Goal: Information Seeking & Learning: Learn about a topic

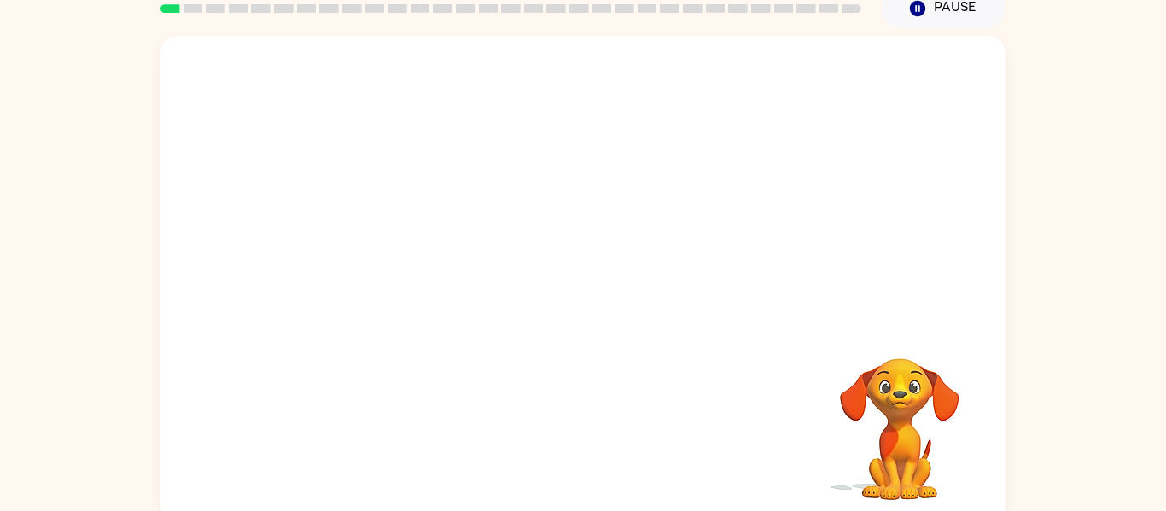
scroll to position [79, 0]
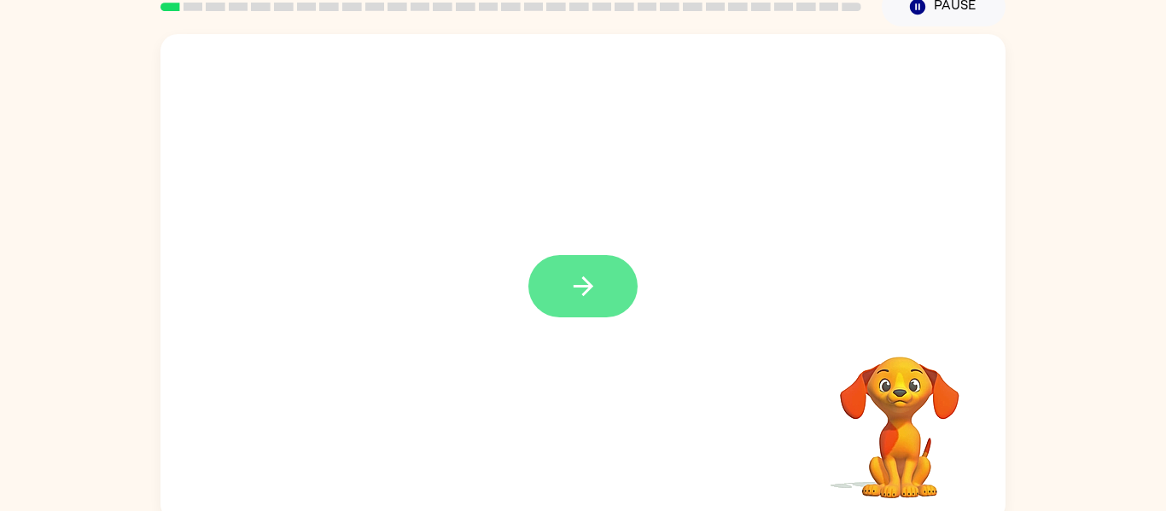
click at [584, 282] on icon "button" at bounding box center [583, 286] width 30 height 30
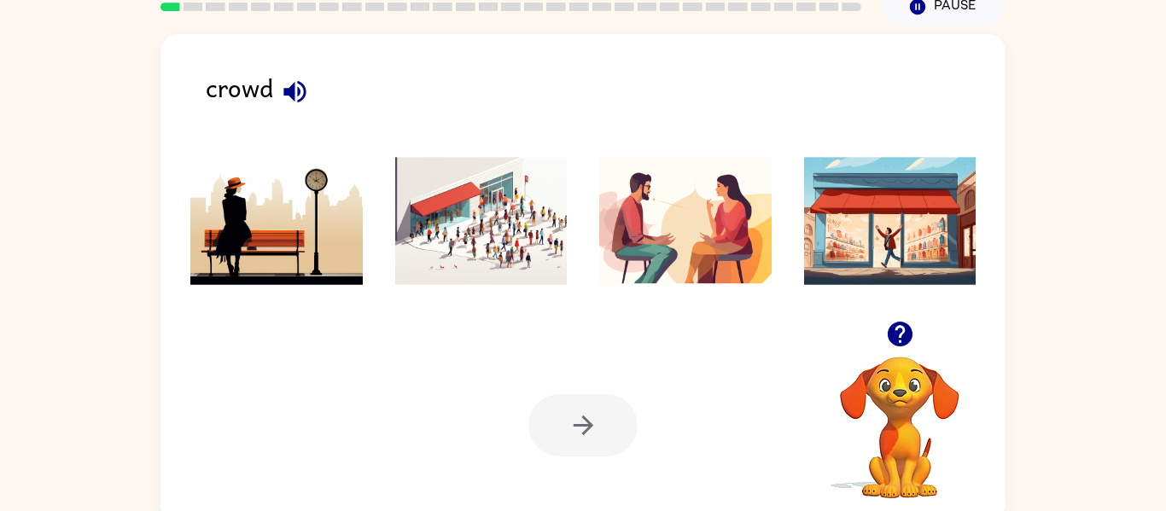
click at [521, 248] on img at bounding box center [481, 221] width 172 height 128
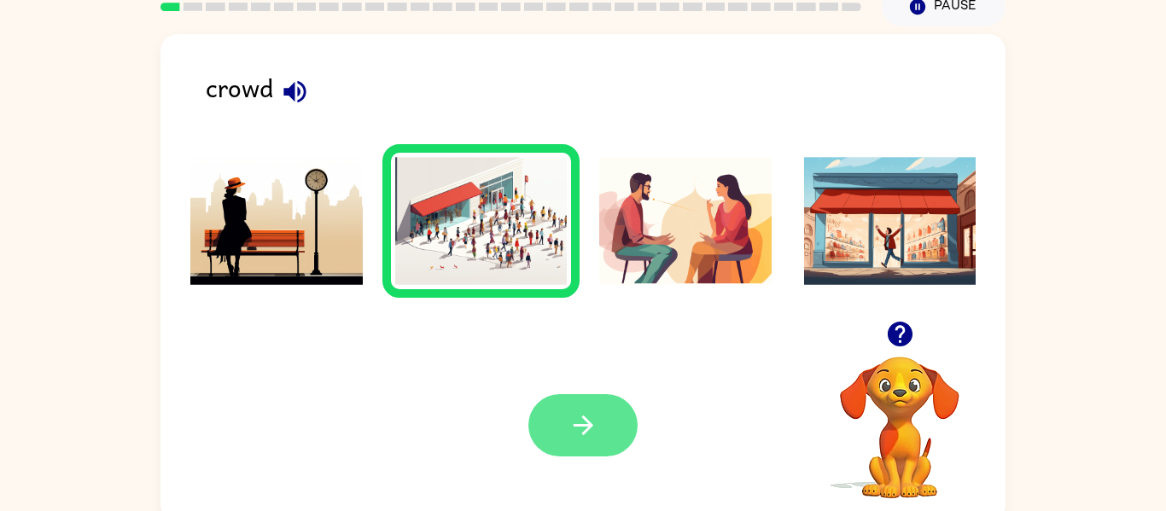
click at [569, 404] on button "button" at bounding box center [582, 425] width 109 height 62
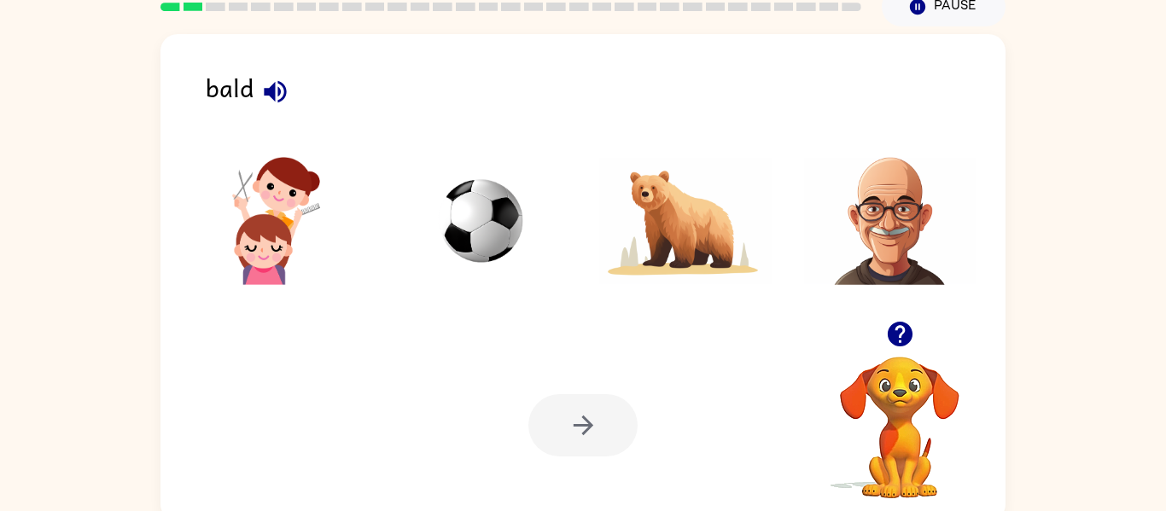
click at [858, 267] on img at bounding box center [890, 221] width 172 height 128
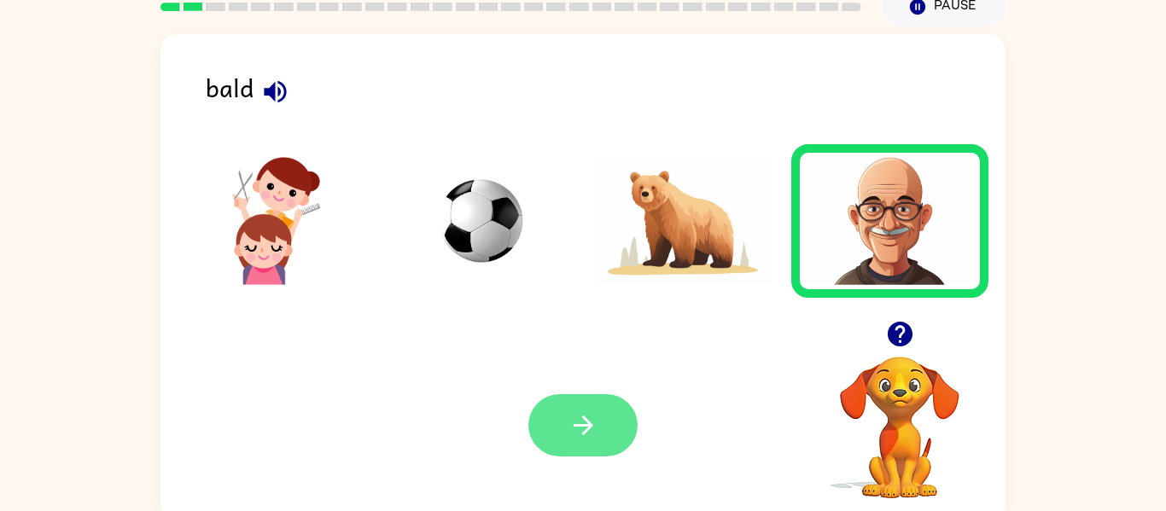
click at [598, 442] on button "button" at bounding box center [582, 425] width 109 height 62
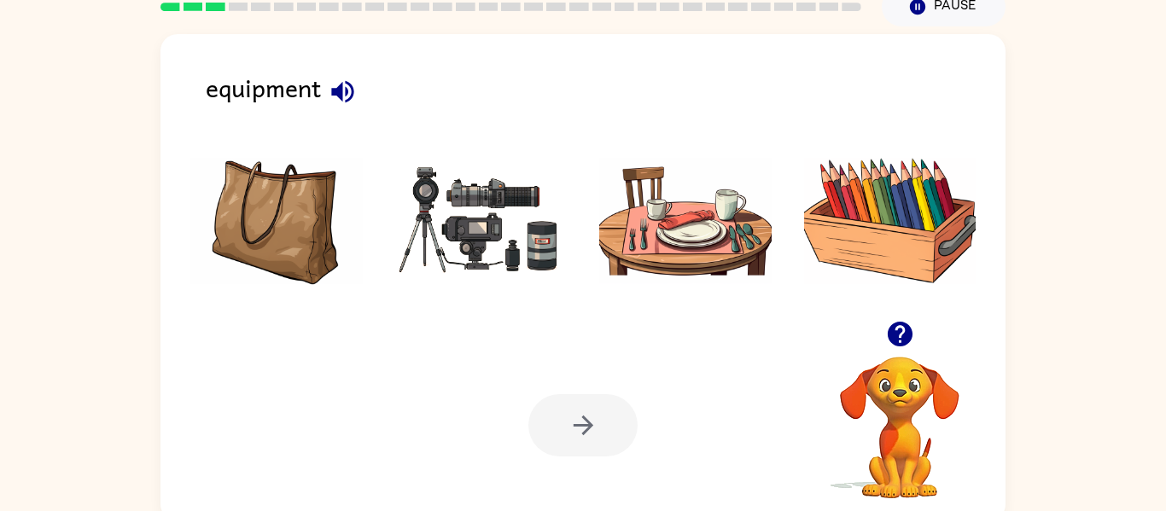
click at [460, 242] on img at bounding box center [481, 221] width 172 height 128
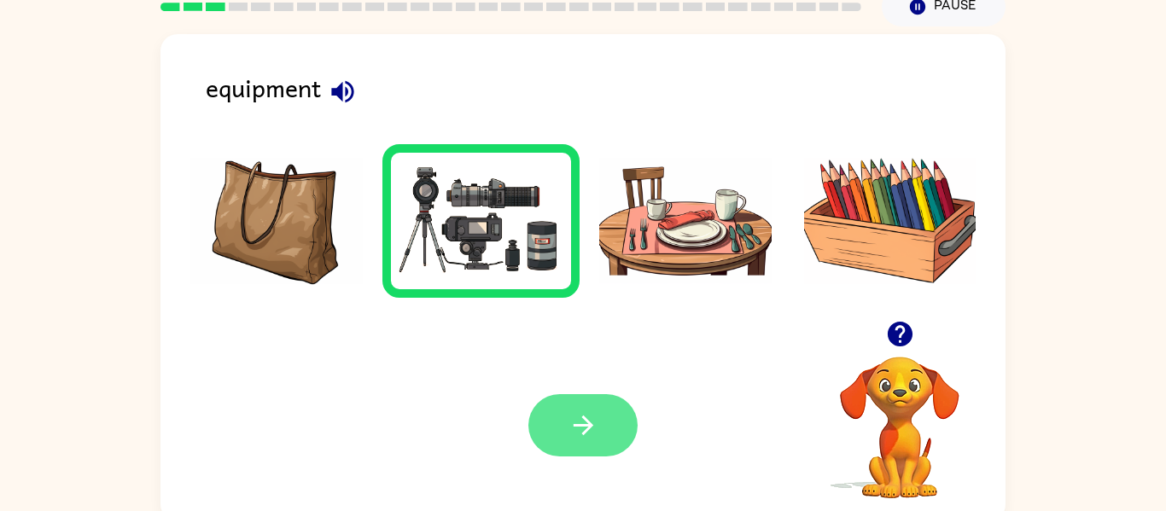
click at [550, 409] on button "button" at bounding box center [582, 425] width 109 height 62
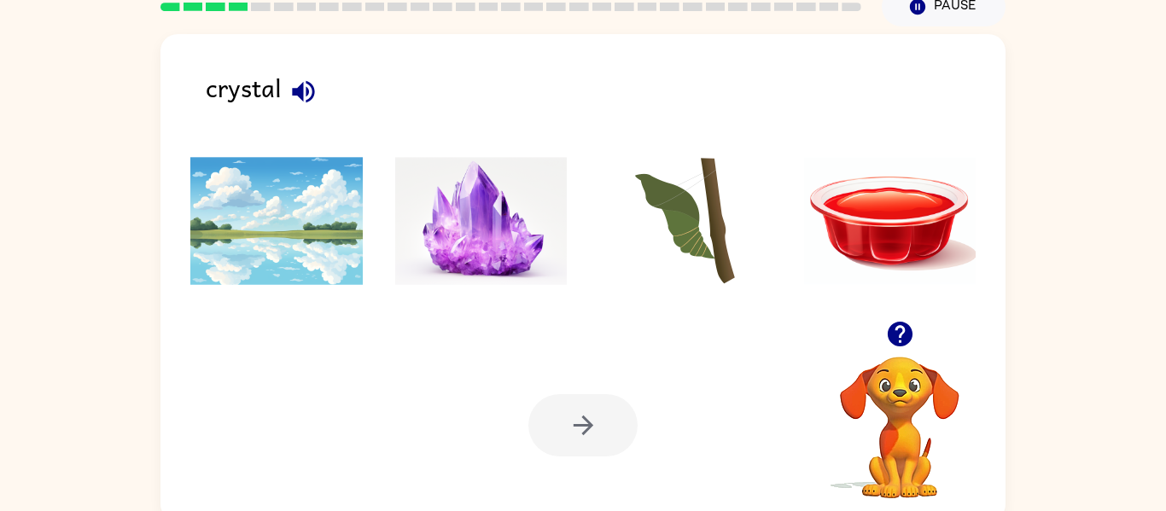
click at [474, 254] on img at bounding box center [481, 221] width 172 height 128
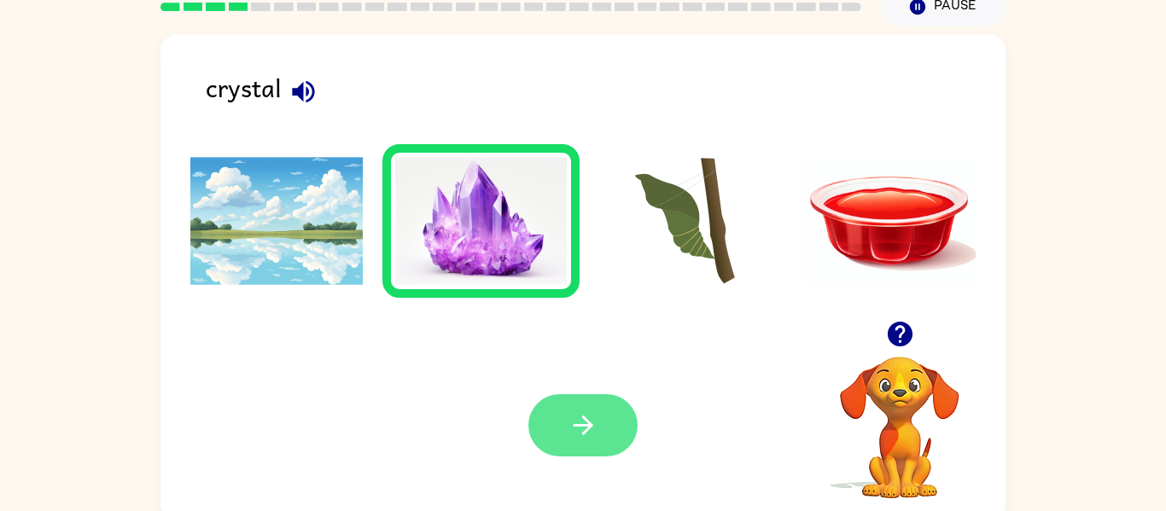
click at [578, 405] on button "button" at bounding box center [582, 425] width 109 height 62
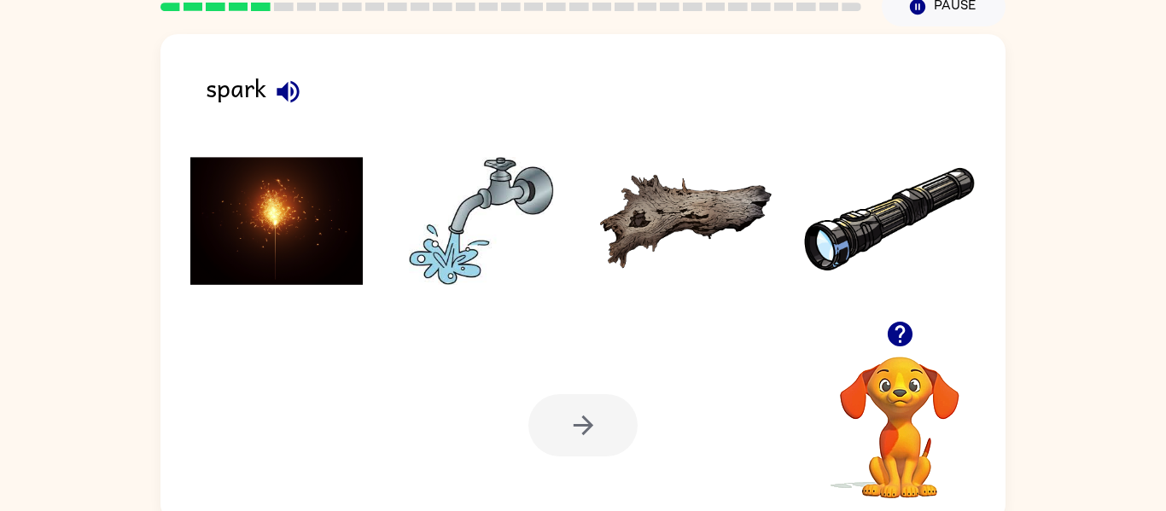
click at [305, 196] on img at bounding box center [276, 221] width 172 height 128
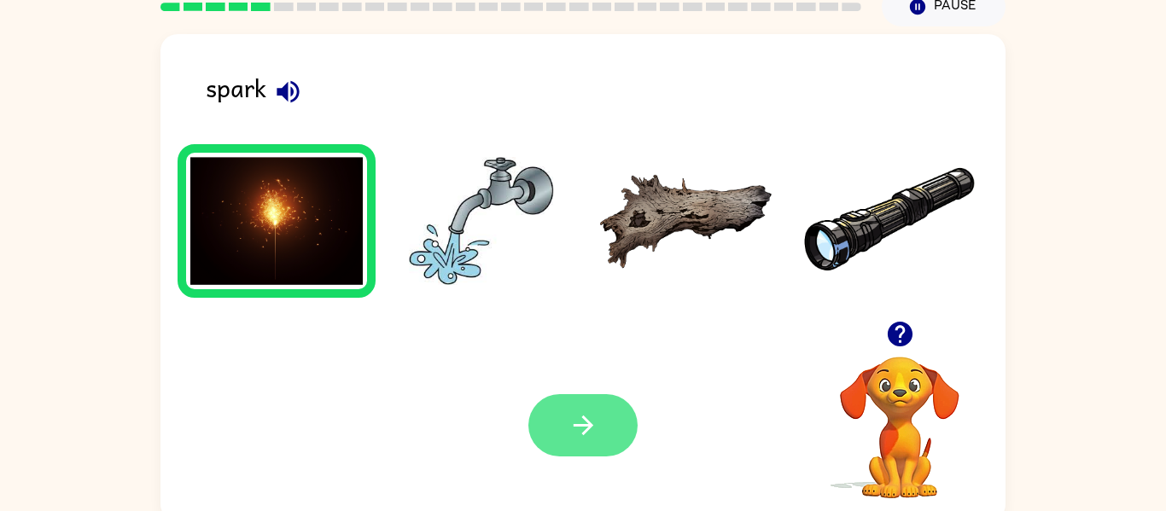
click at [555, 437] on button "button" at bounding box center [582, 425] width 109 height 62
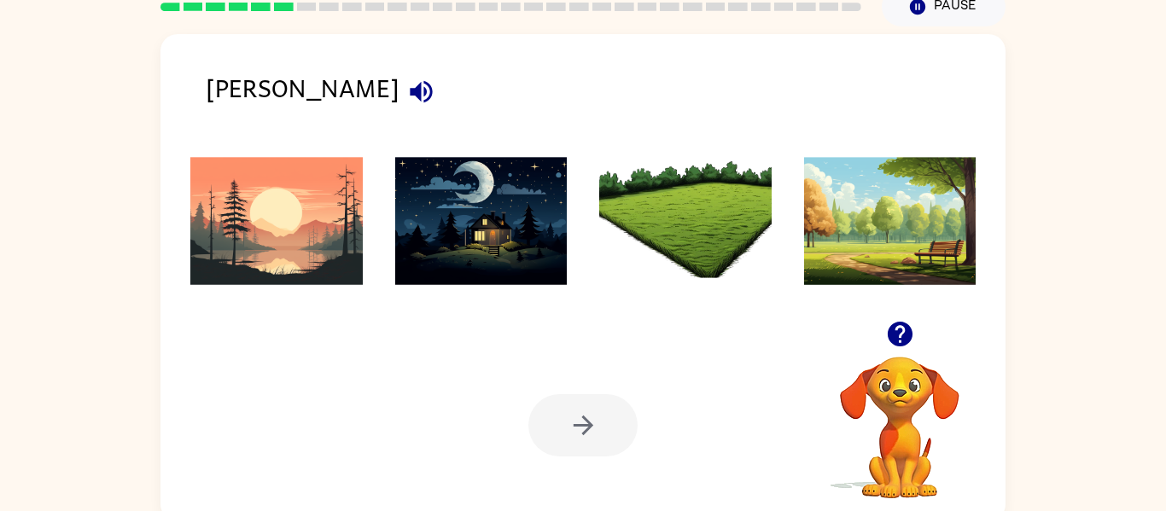
click at [751, 213] on img at bounding box center [685, 221] width 172 height 128
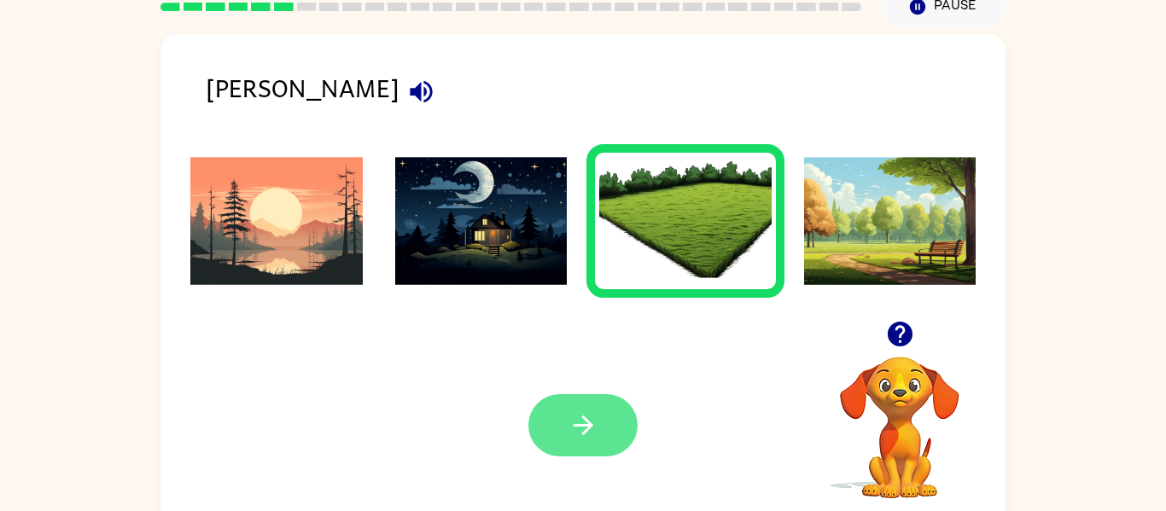
click at [599, 430] on button "button" at bounding box center [582, 425] width 109 height 62
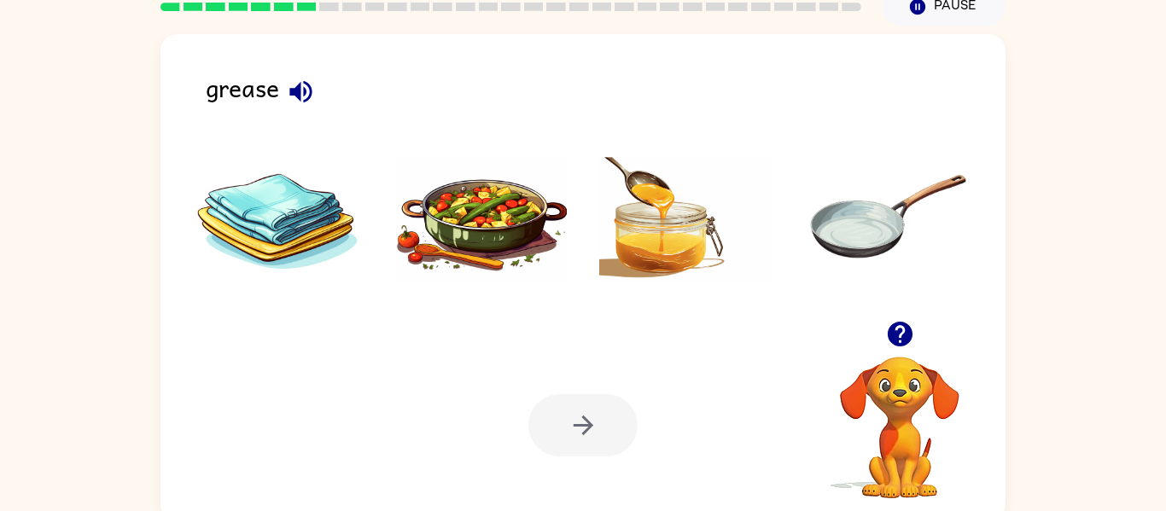
click at [610, 216] on img at bounding box center [685, 221] width 172 height 128
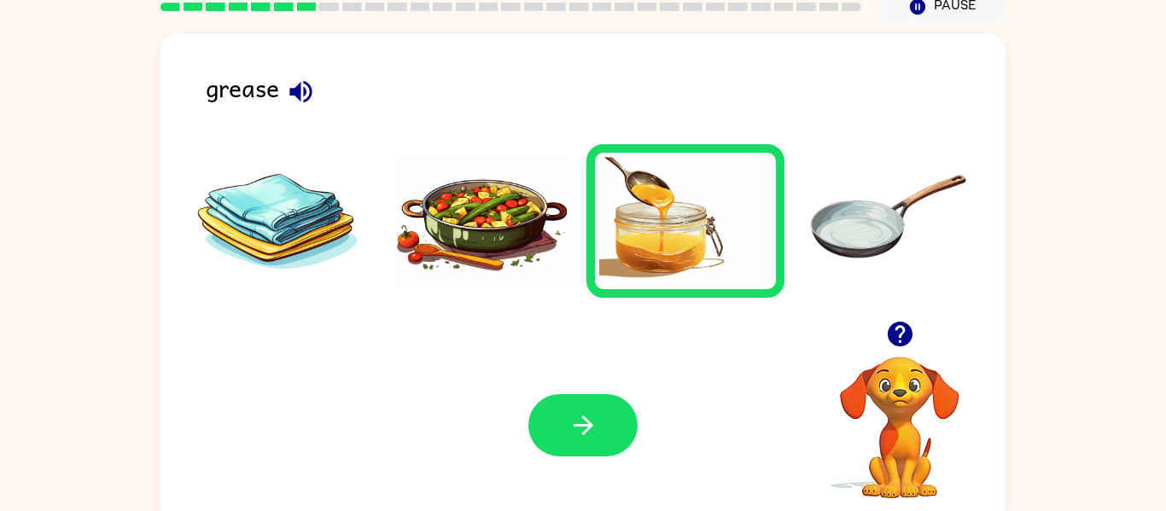
click at [492, 195] on img at bounding box center [481, 221] width 172 height 128
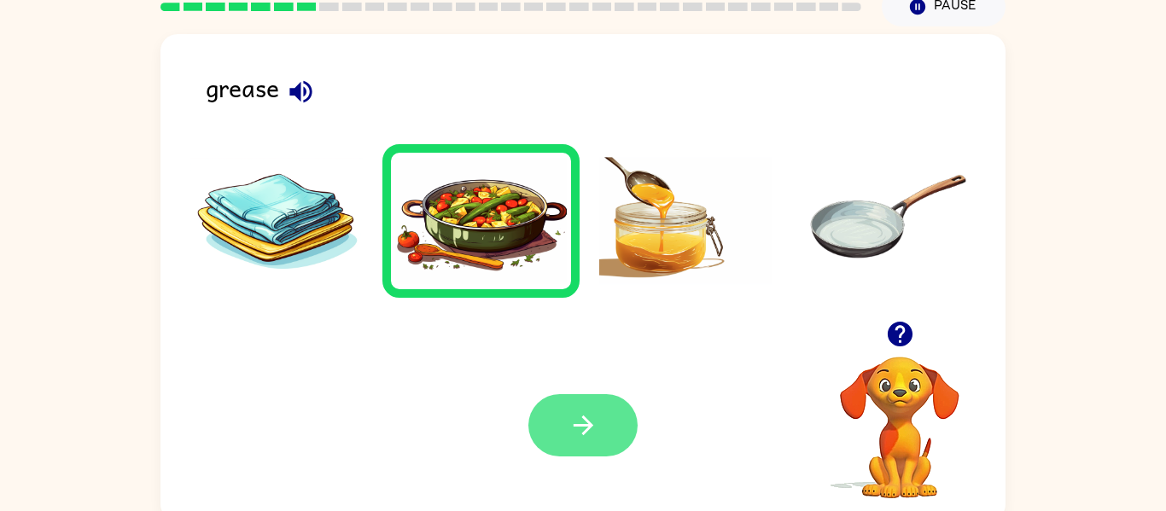
click at [575, 411] on icon "button" at bounding box center [583, 426] width 30 height 30
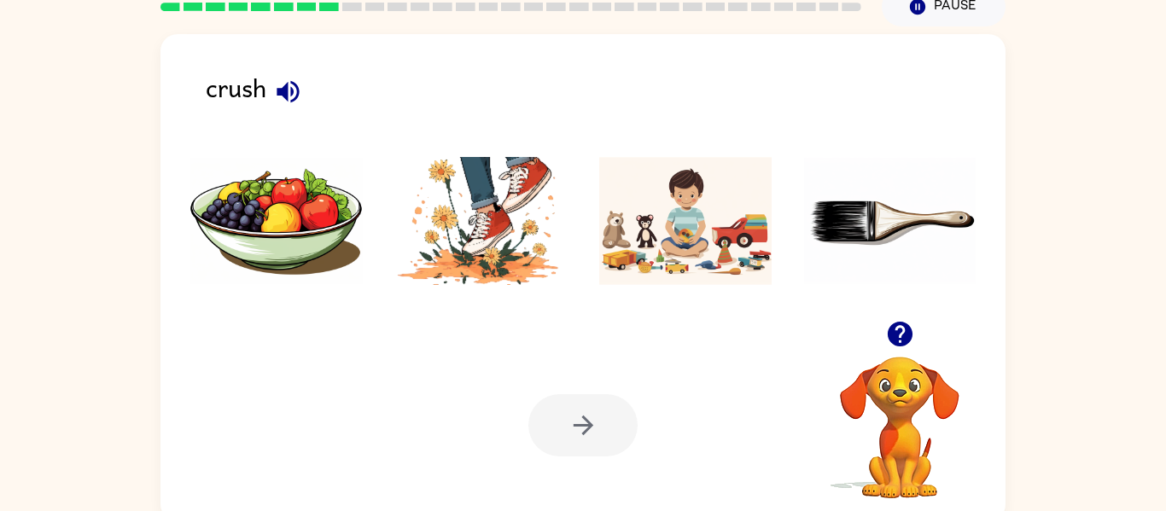
click at [536, 255] on img at bounding box center [481, 221] width 172 height 128
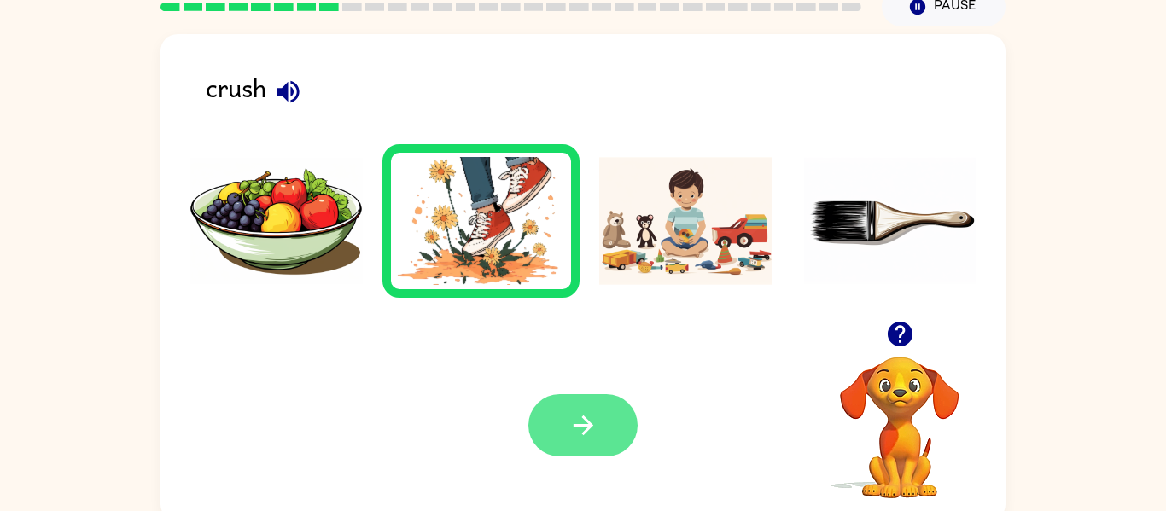
click at [603, 437] on button "button" at bounding box center [582, 425] width 109 height 62
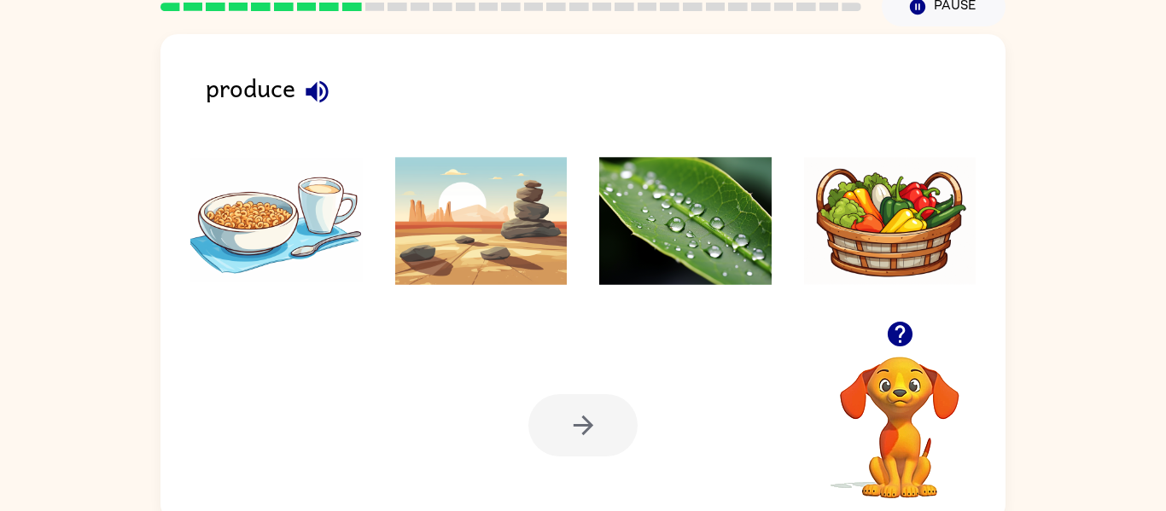
click at [933, 236] on img at bounding box center [890, 221] width 172 height 128
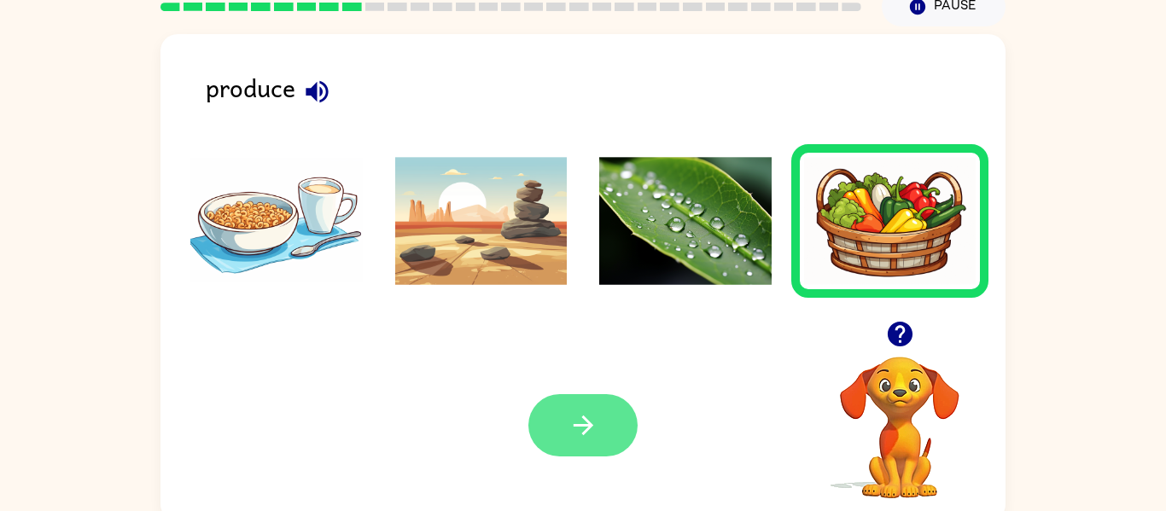
click at [546, 415] on button "button" at bounding box center [582, 425] width 109 height 62
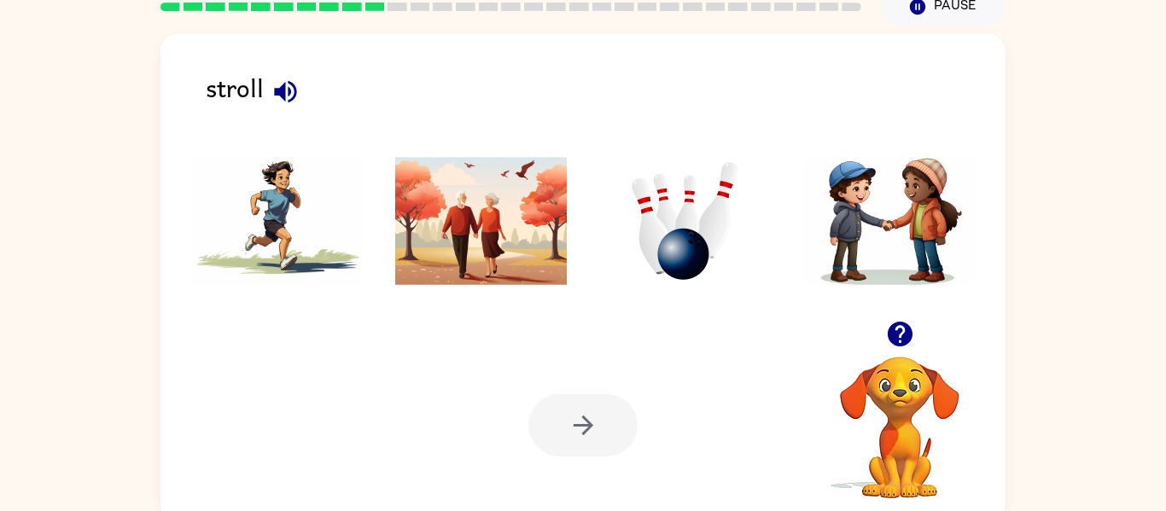
click at [668, 189] on img at bounding box center [685, 221] width 172 height 128
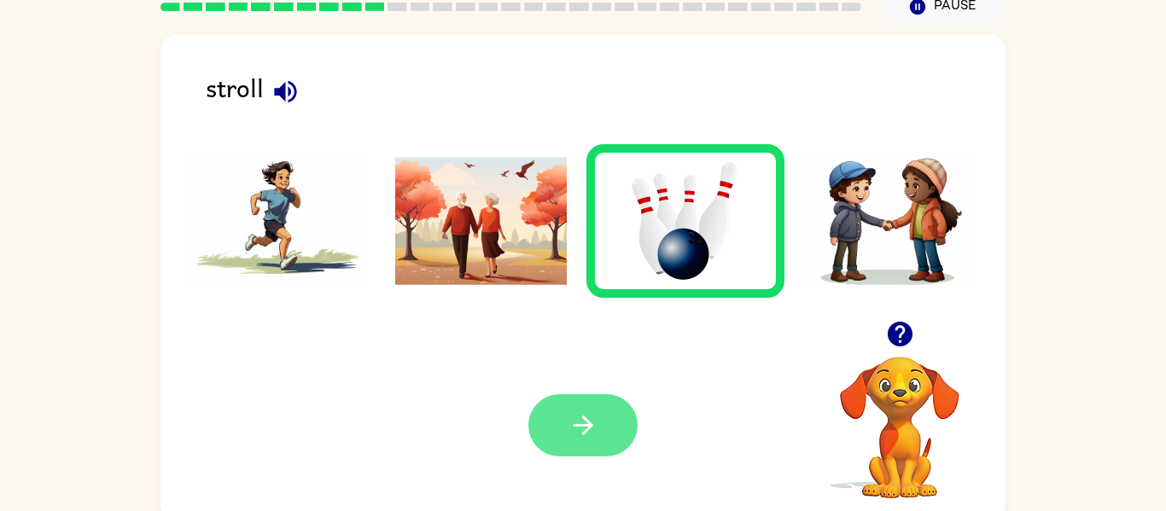
click at [594, 415] on icon "button" at bounding box center [583, 426] width 30 height 30
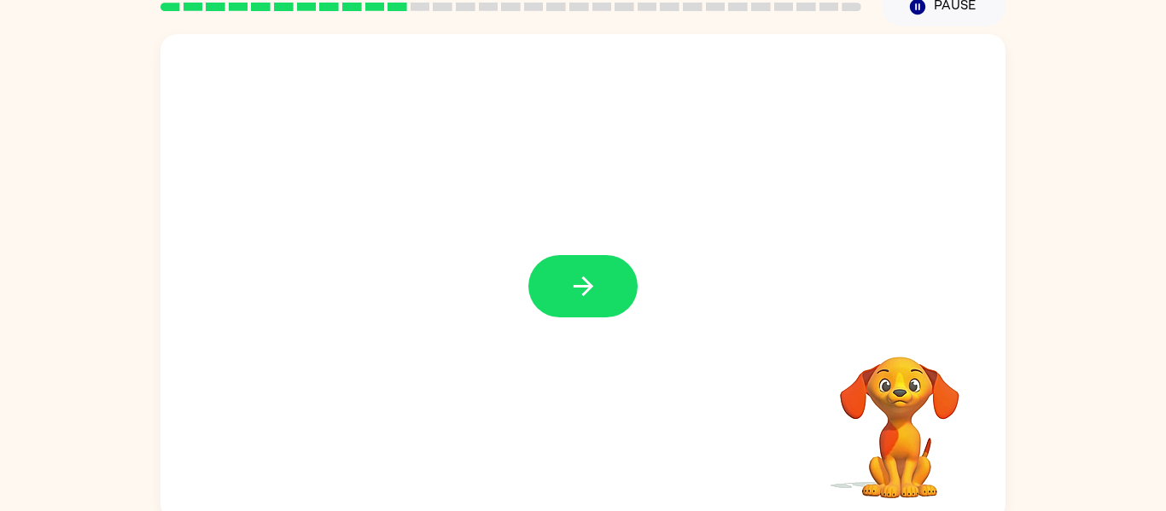
click at [572, 295] on icon "button" at bounding box center [583, 286] width 30 height 30
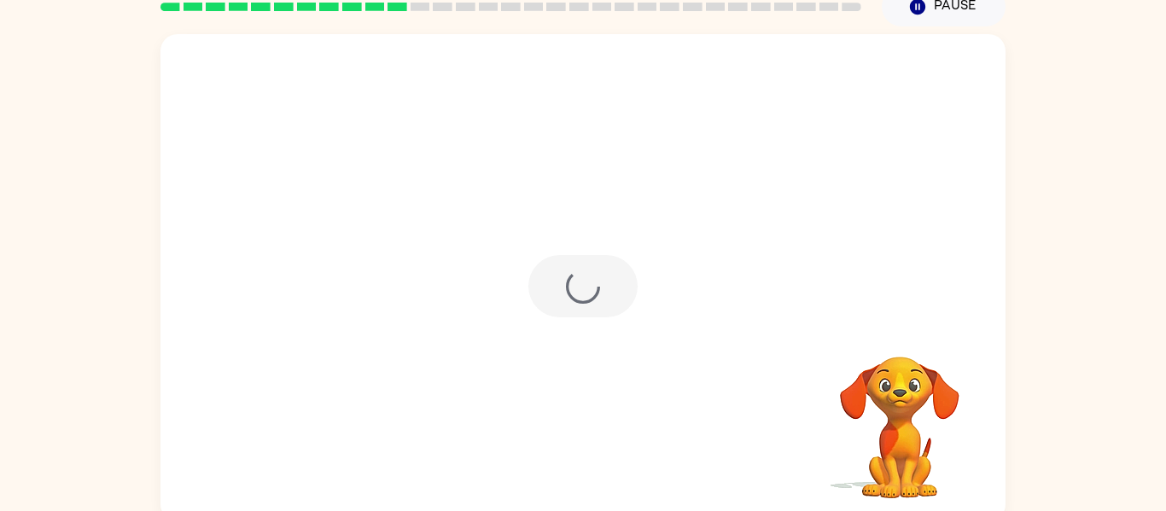
click at [572, 295] on div at bounding box center [582, 286] width 109 height 62
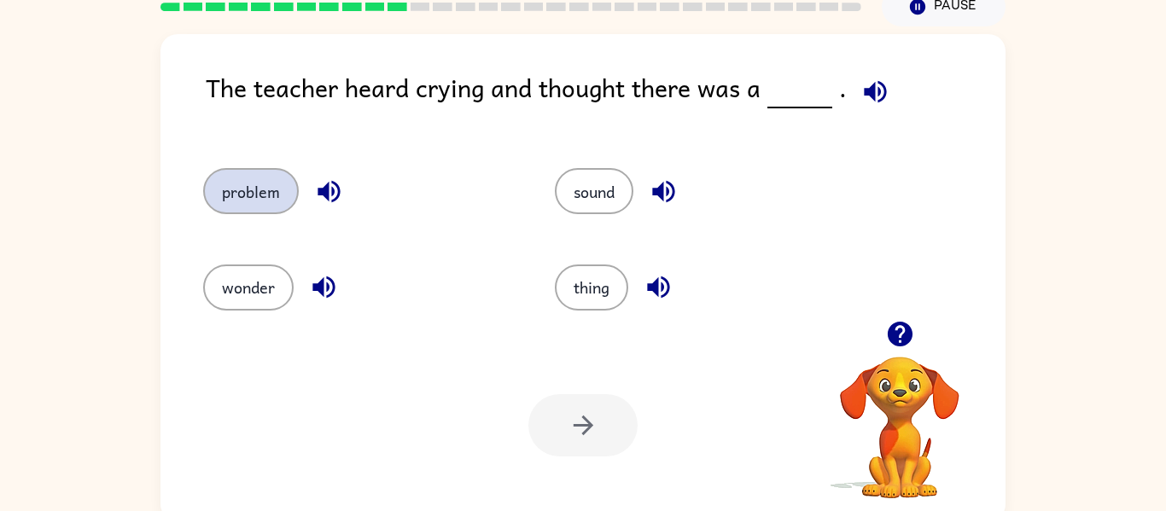
click at [231, 189] on button "problem" at bounding box center [251, 191] width 96 height 46
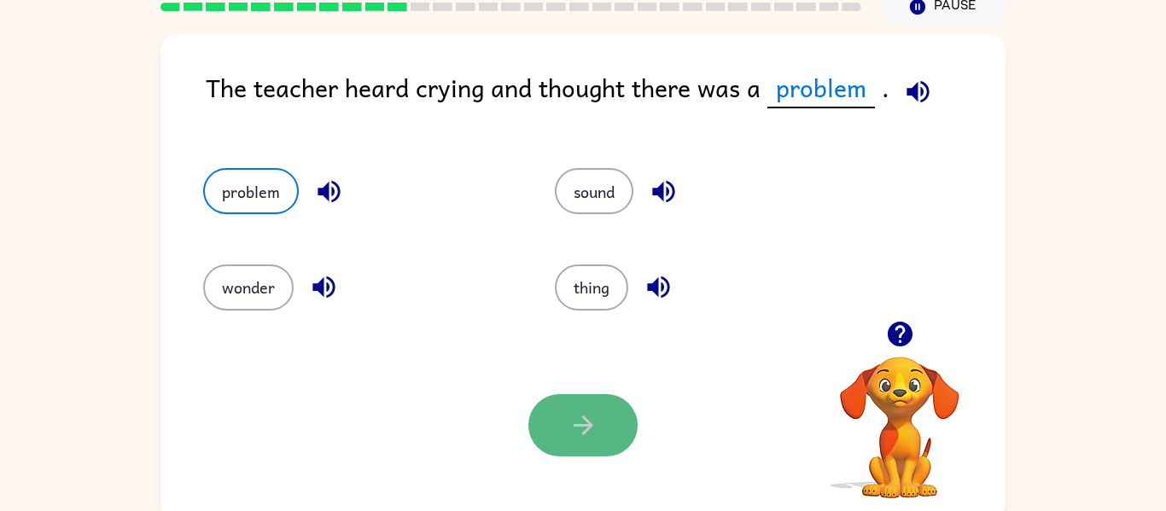
click at [601, 426] on button "button" at bounding box center [582, 425] width 109 height 62
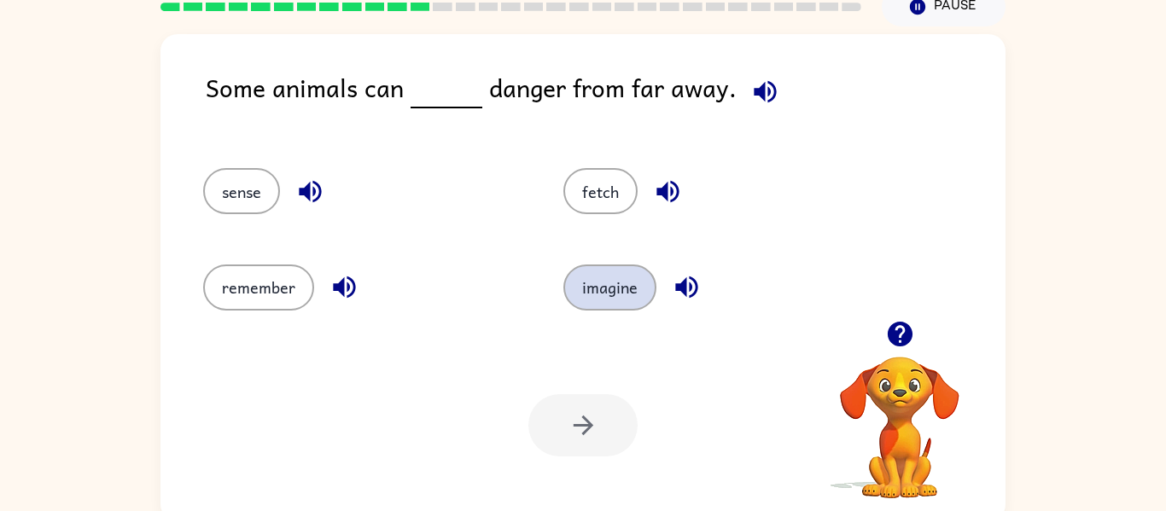
click at [606, 294] on button "imagine" at bounding box center [609, 288] width 93 height 46
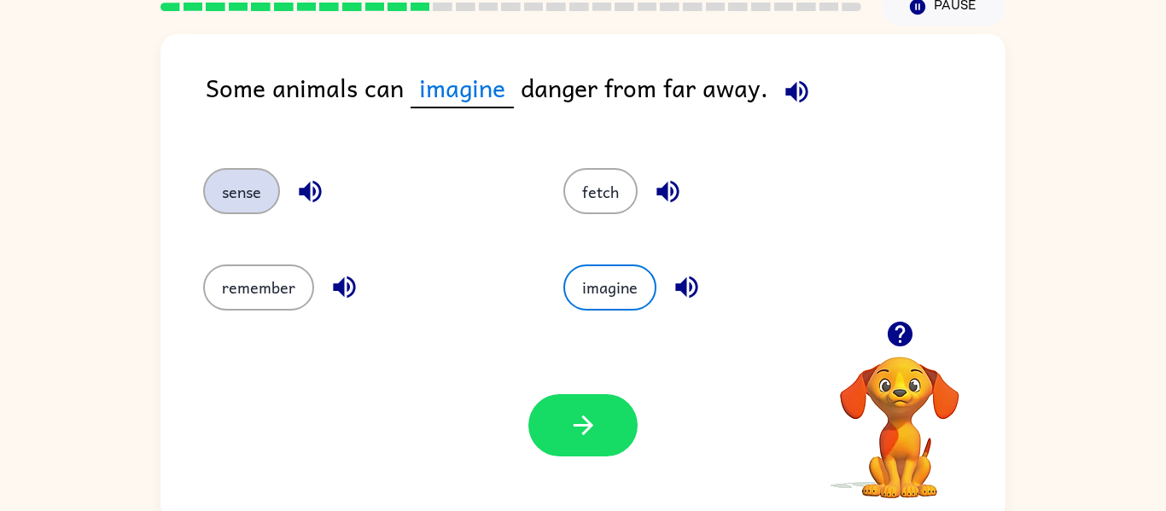
click at [254, 207] on button "sense" at bounding box center [241, 191] width 77 height 46
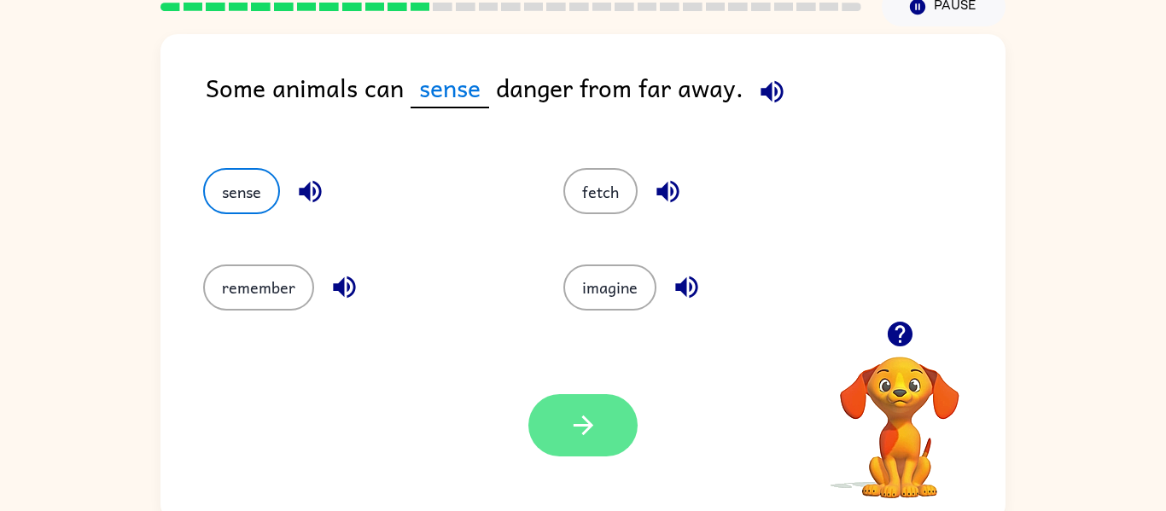
click at [578, 430] on icon "button" at bounding box center [583, 426] width 30 height 30
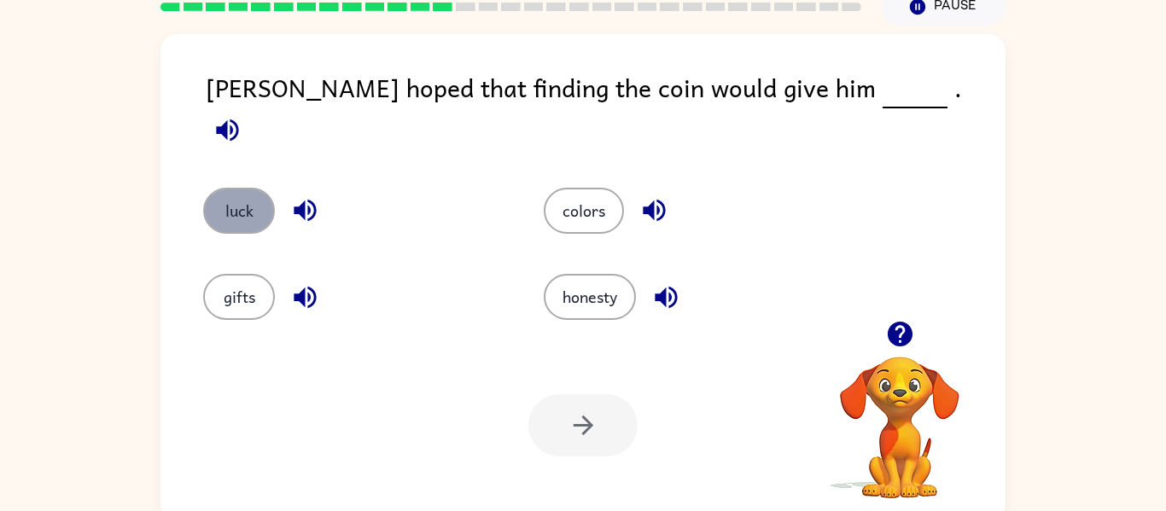
click at [250, 188] on button "luck" at bounding box center [239, 211] width 72 height 46
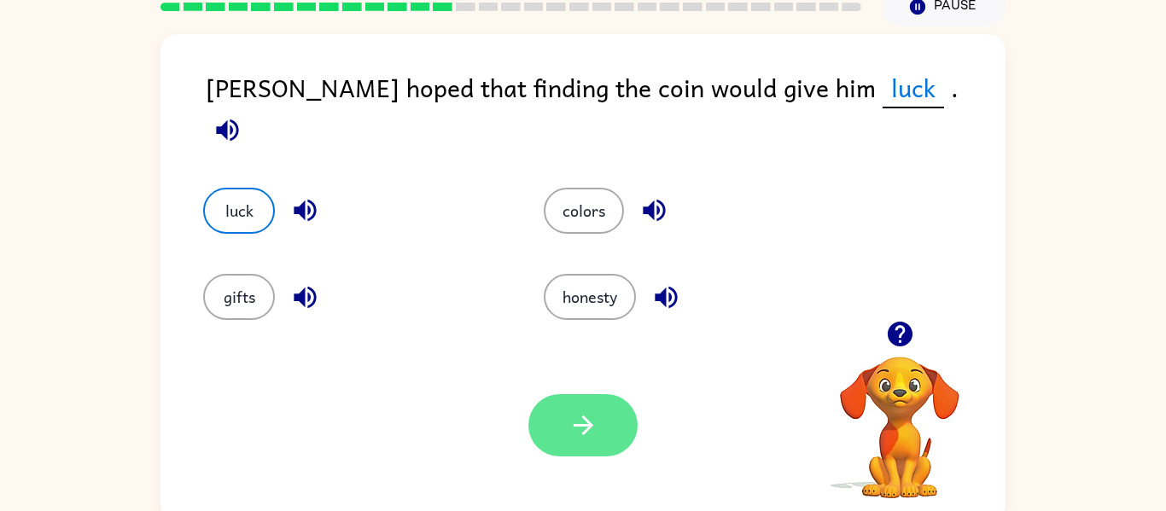
click at [611, 397] on button "button" at bounding box center [582, 425] width 109 height 62
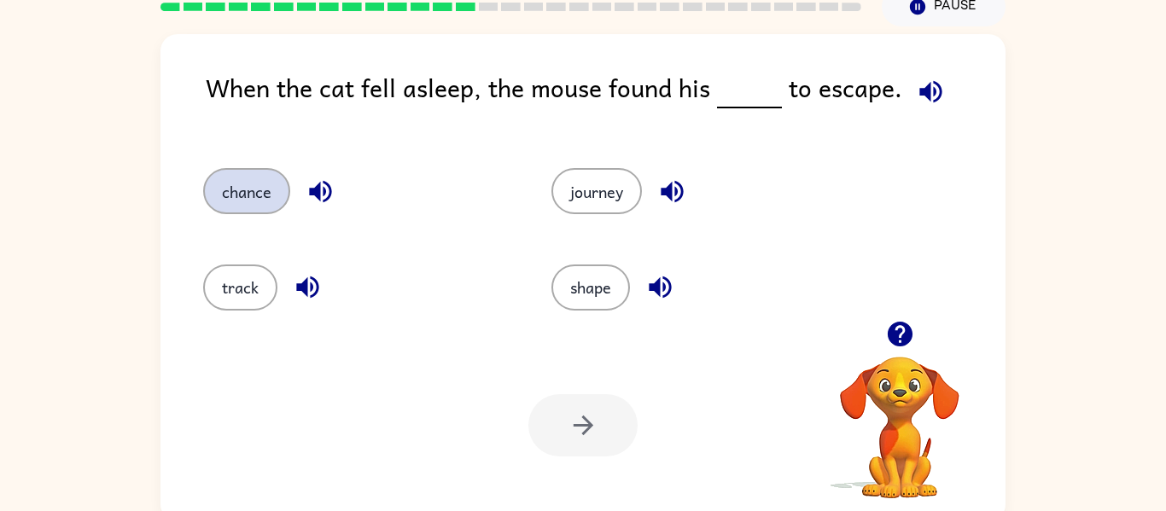
click at [256, 187] on button "chance" at bounding box center [246, 191] width 87 height 46
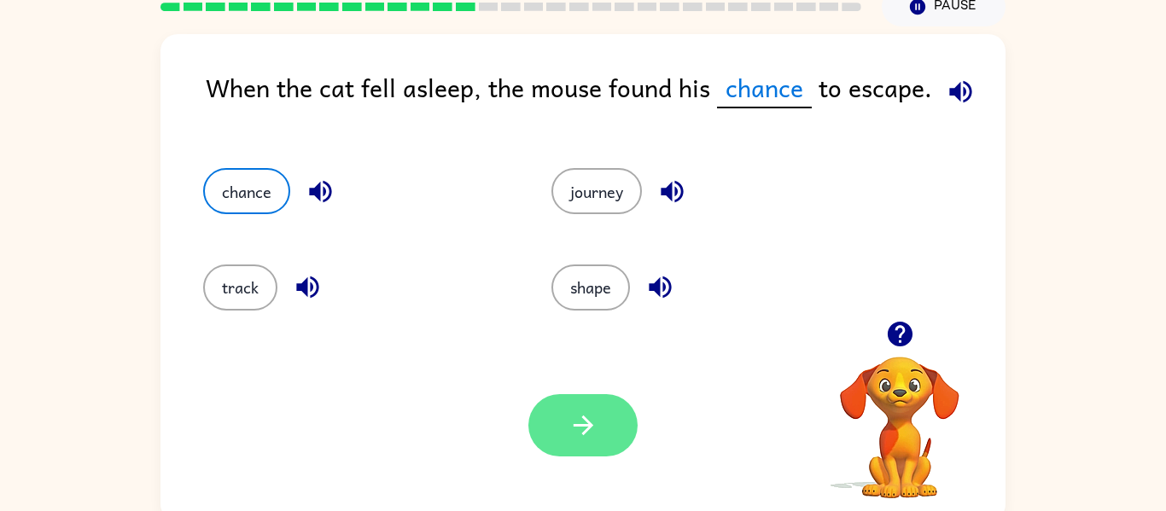
click at [561, 431] on button "button" at bounding box center [582, 425] width 109 height 62
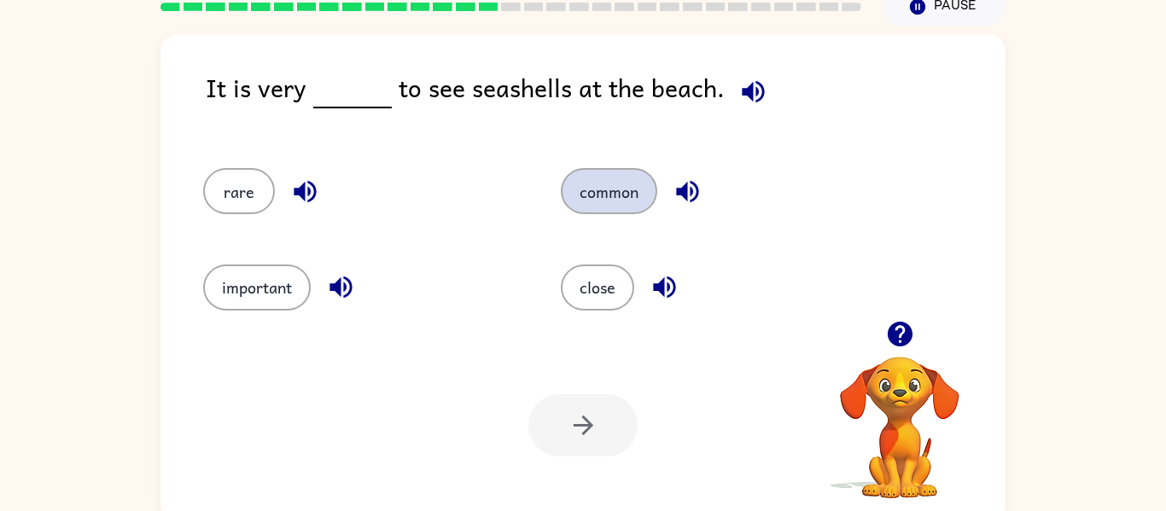
click at [591, 199] on button "common" at bounding box center [609, 191] width 96 height 46
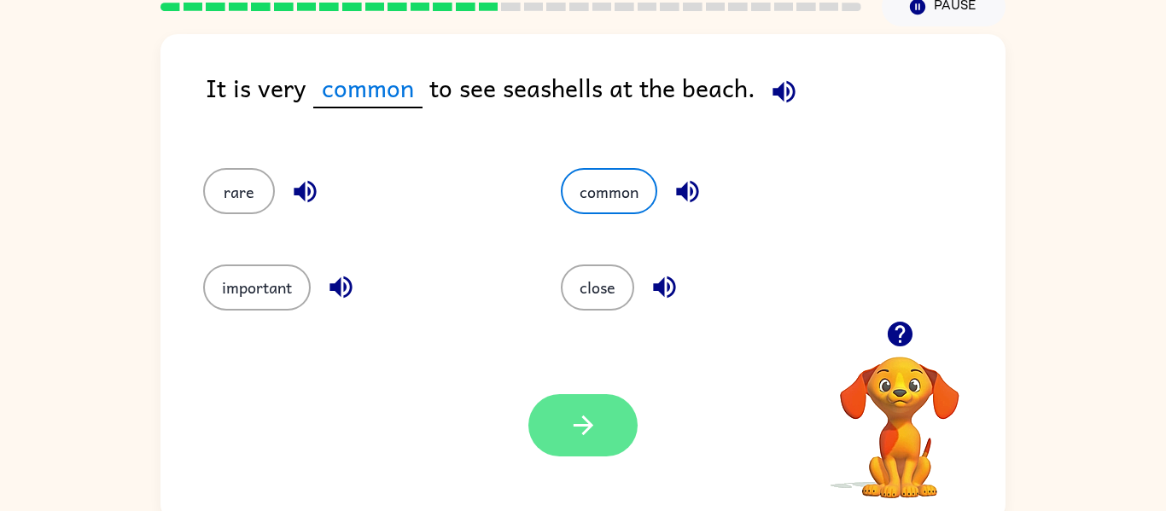
click at [558, 410] on button "button" at bounding box center [582, 425] width 109 height 62
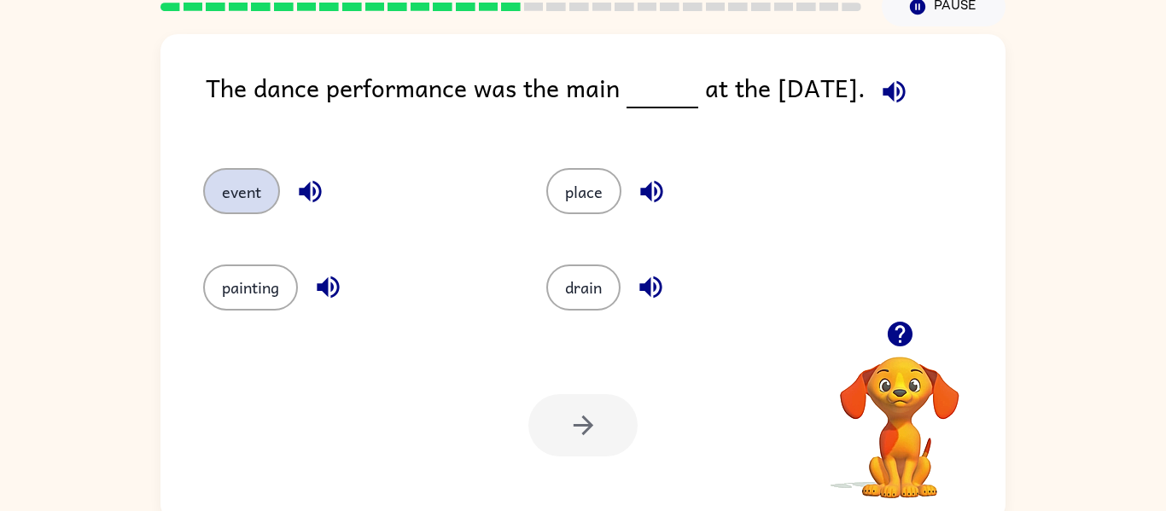
click at [235, 189] on button "event" at bounding box center [241, 191] width 77 height 46
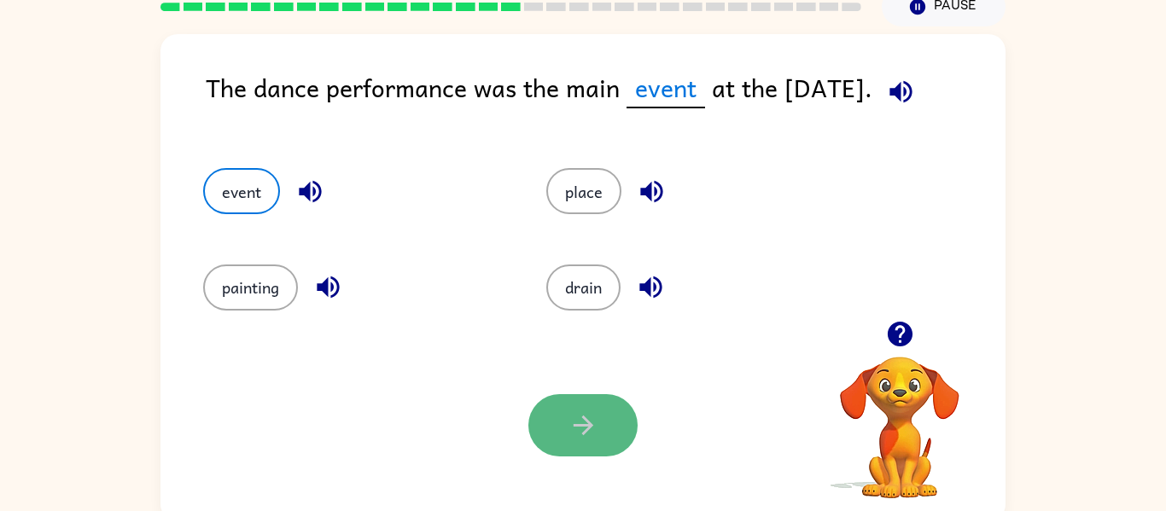
click at [568, 405] on button "button" at bounding box center [582, 425] width 109 height 62
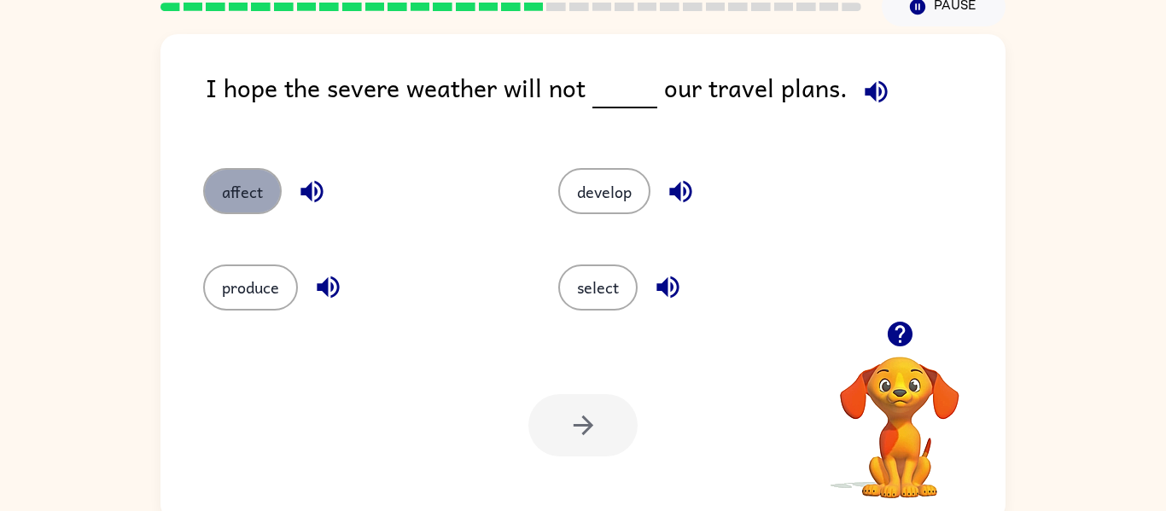
click at [244, 183] on button "affect" at bounding box center [242, 191] width 79 height 46
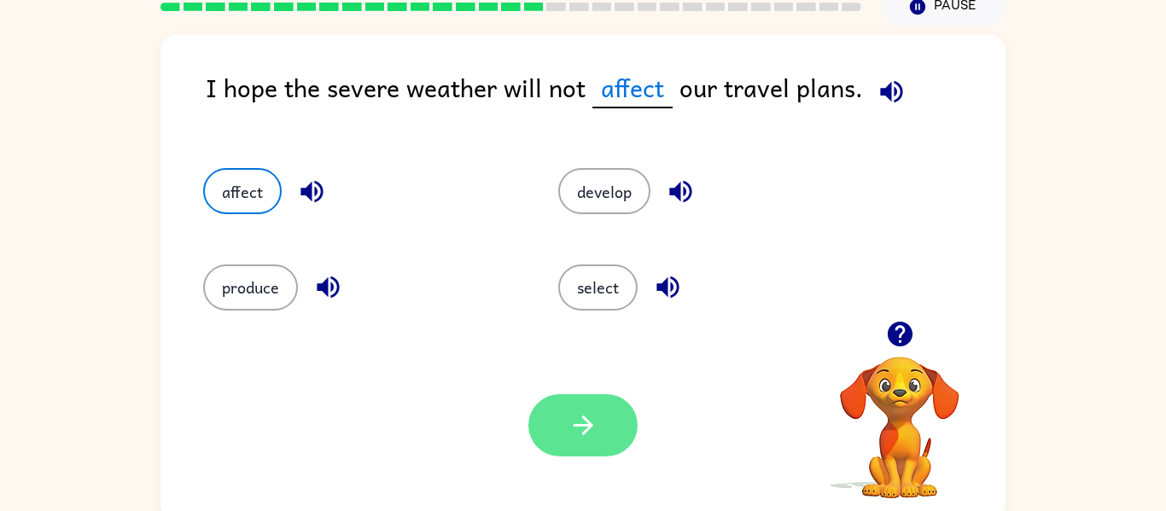
click at [616, 400] on button "button" at bounding box center [582, 425] width 109 height 62
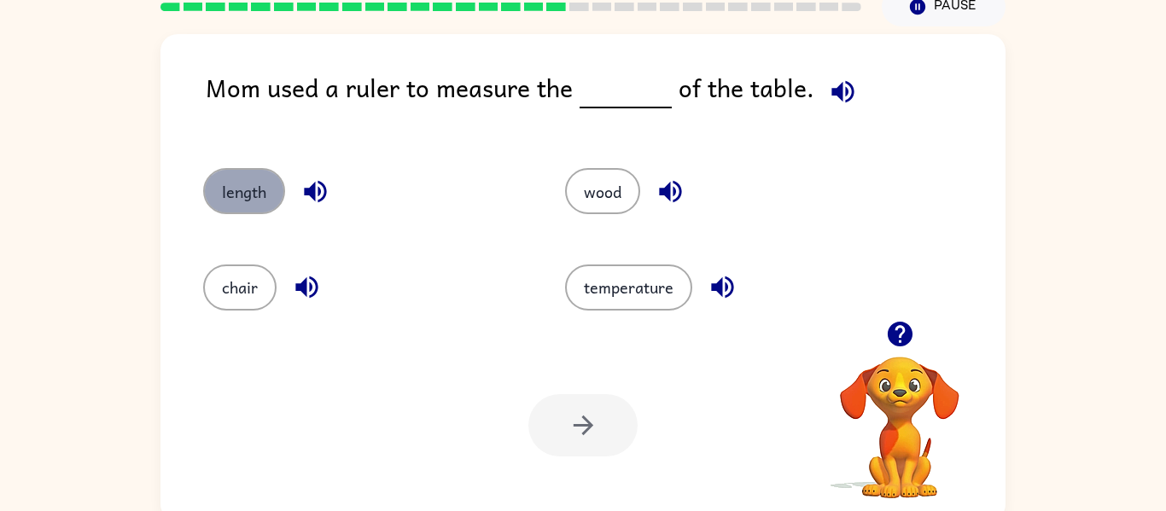
click at [227, 178] on button "length" at bounding box center [244, 191] width 82 height 46
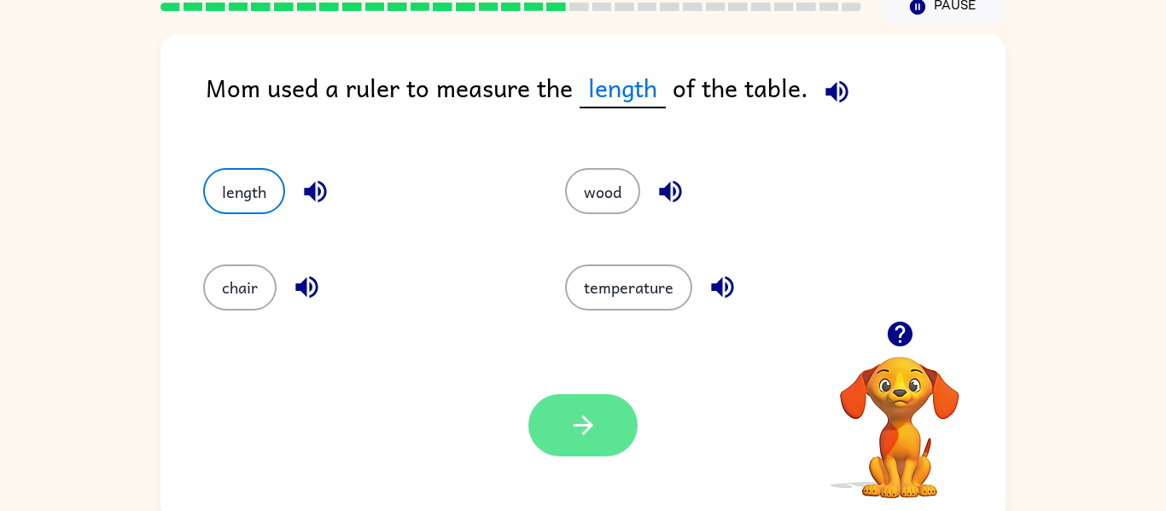
click at [586, 446] on button "button" at bounding box center [582, 425] width 109 height 62
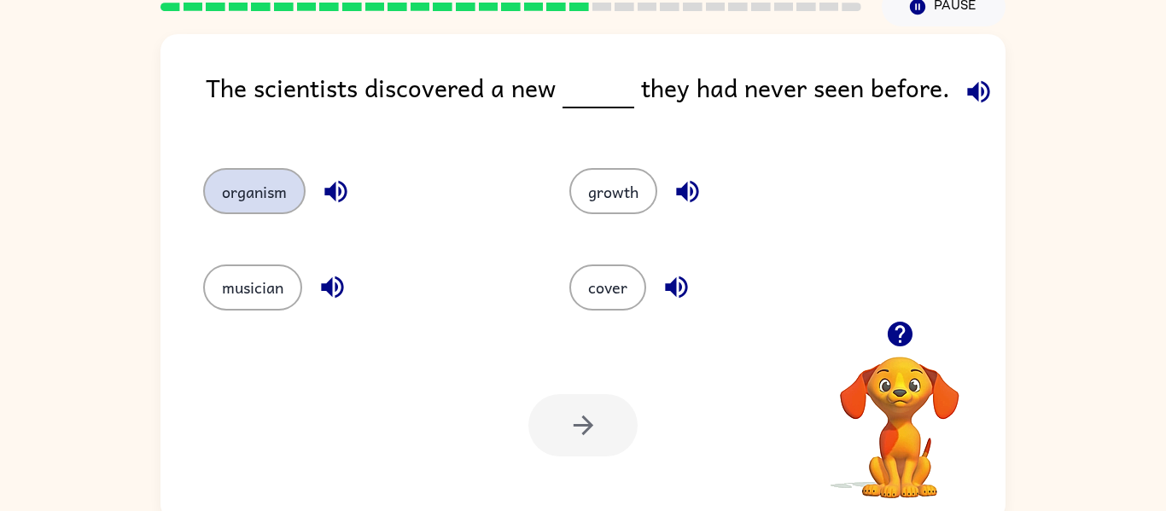
click at [253, 172] on button "organism" at bounding box center [254, 191] width 102 height 46
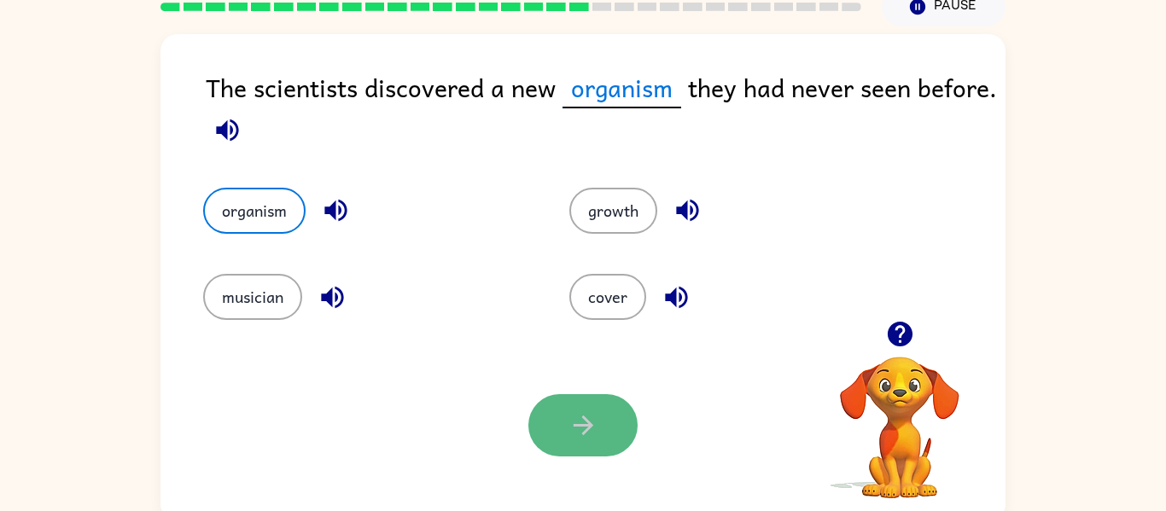
click at [614, 448] on button "button" at bounding box center [582, 425] width 109 height 62
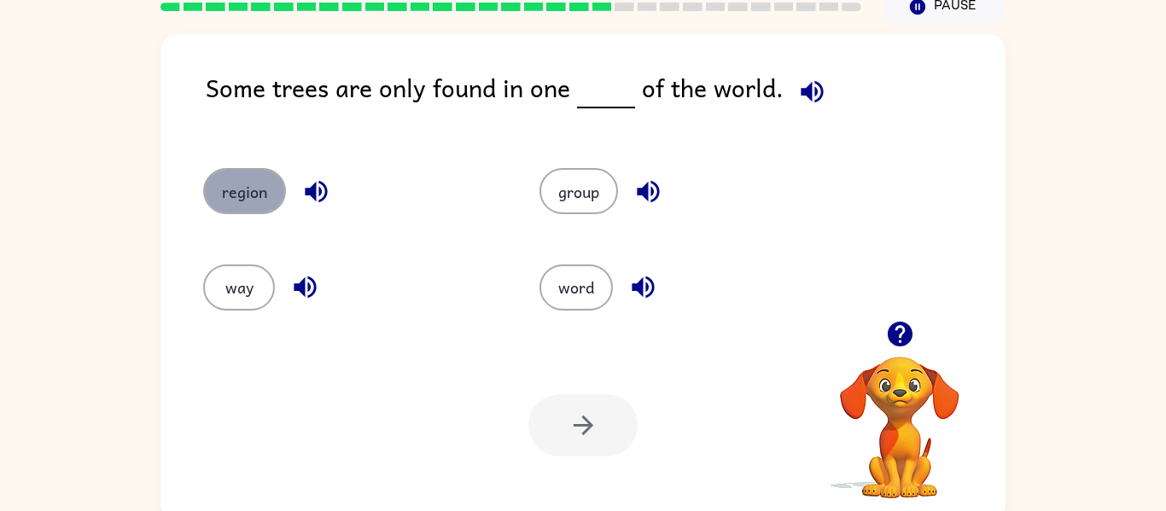
click at [246, 185] on button "region" at bounding box center [244, 191] width 83 height 46
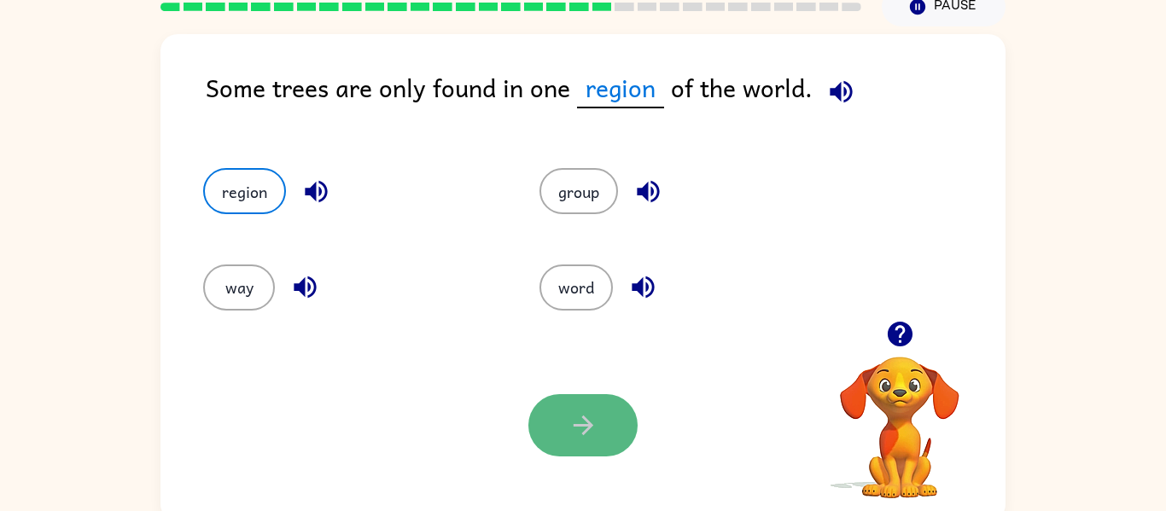
click at [572, 439] on icon "button" at bounding box center [583, 426] width 30 height 30
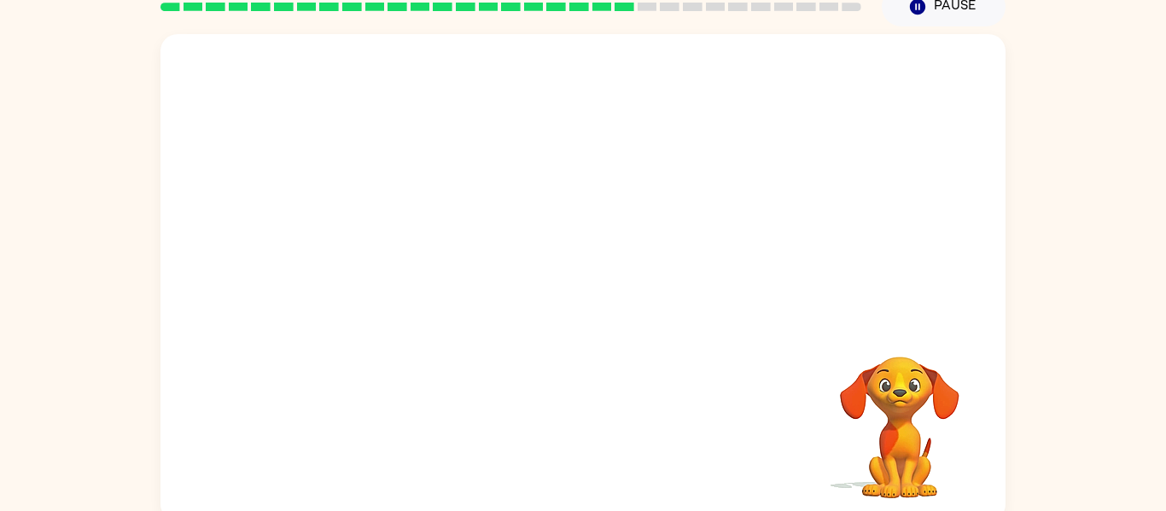
click at [424, 271] on video "Your browser must support playing .mp4 files to use Literably. Please try using…" at bounding box center [582, 177] width 845 height 287
click at [563, 294] on button "button" at bounding box center [582, 286] width 109 height 62
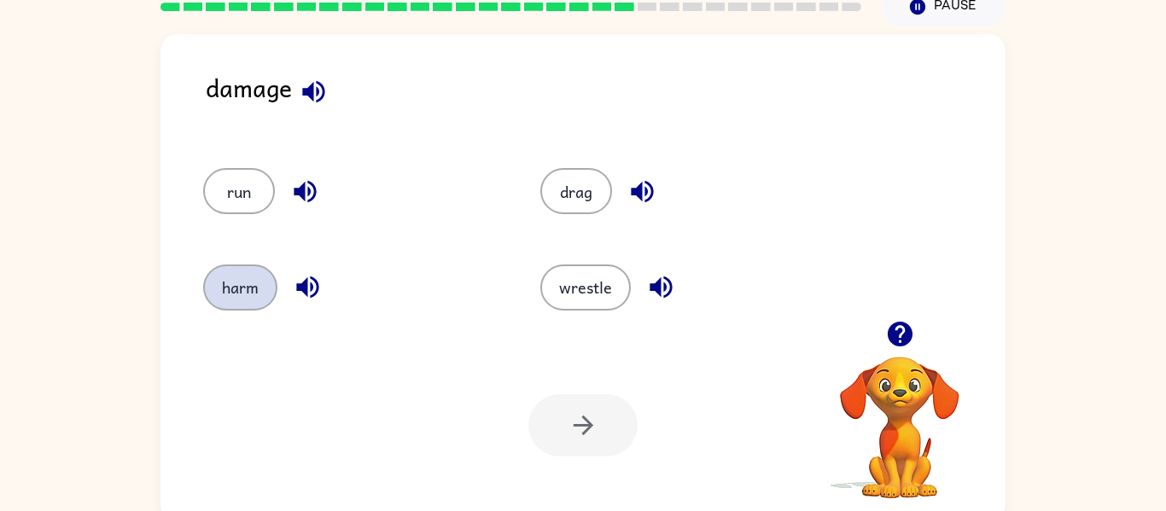
click at [252, 282] on button "harm" at bounding box center [240, 288] width 74 height 46
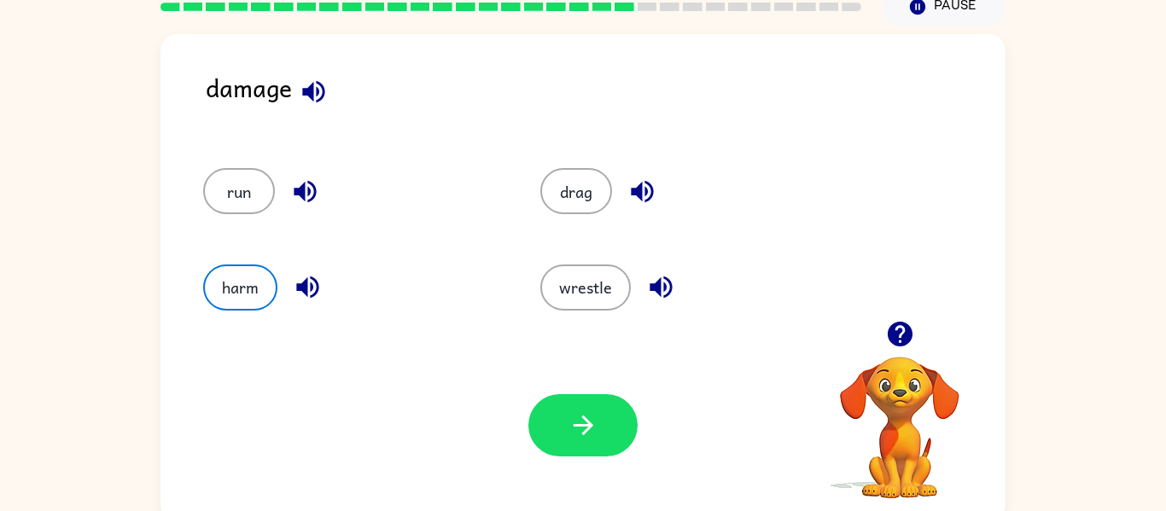
click at [310, 282] on icon "button" at bounding box center [308, 287] width 30 height 30
click at [604, 419] on button "button" at bounding box center [582, 425] width 109 height 62
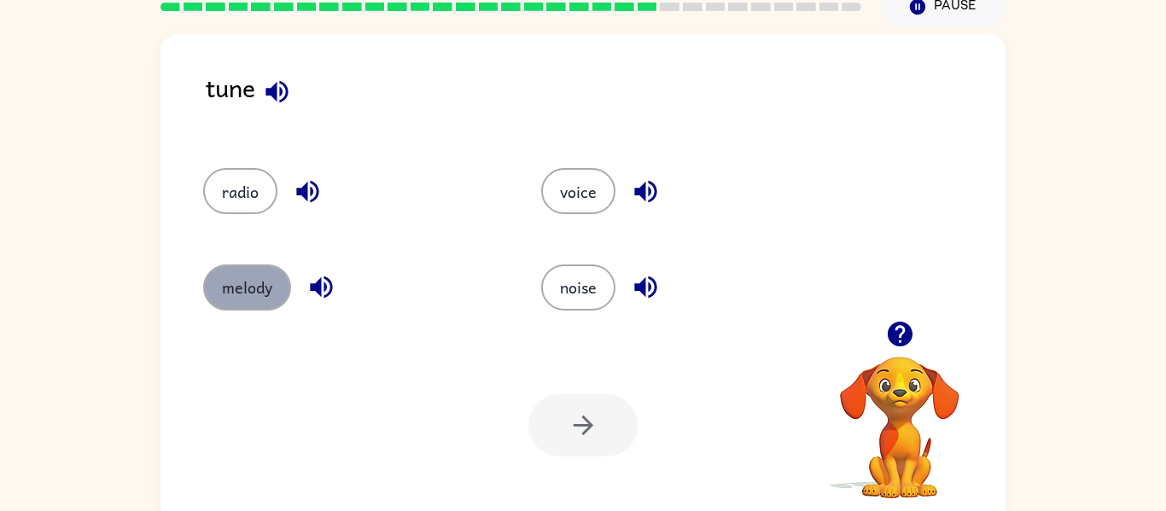
click at [252, 299] on button "melody" at bounding box center [247, 288] width 88 height 46
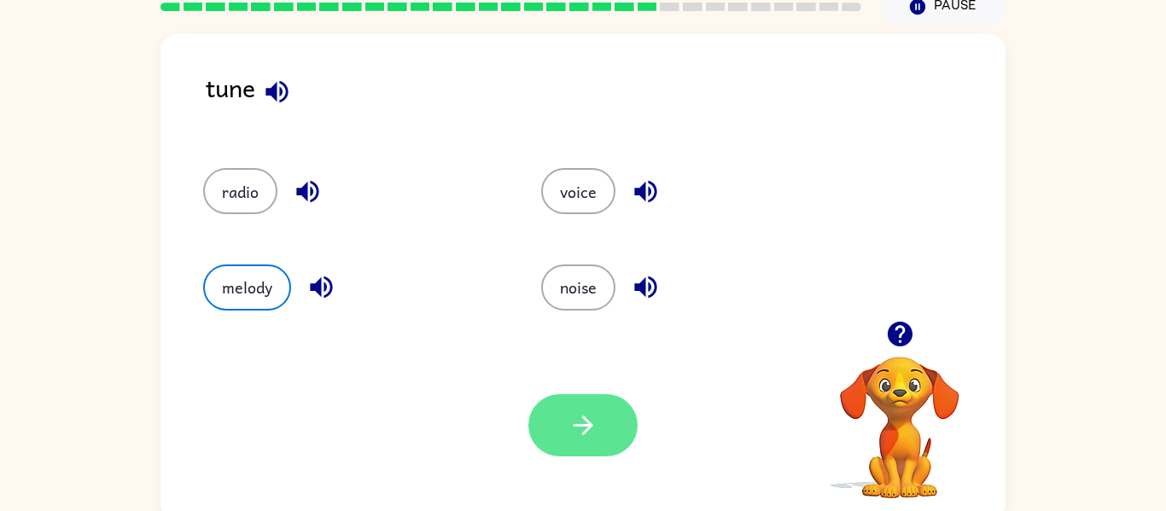
click at [601, 422] on button "button" at bounding box center [582, 425] width 109 height 62
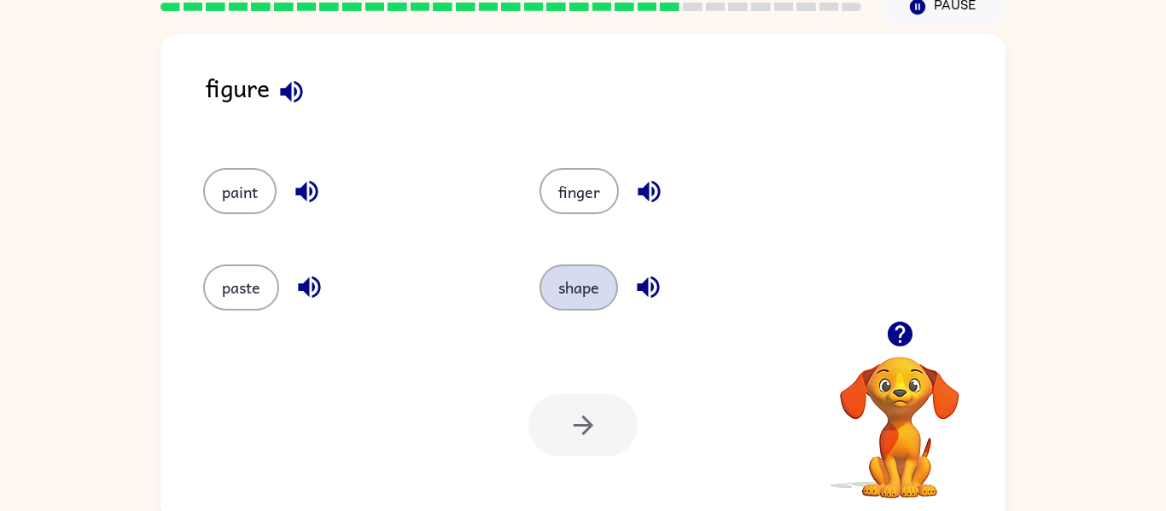
click at [579, 281] on button "shape" at bounding box center [578, 288] width 79 height 46
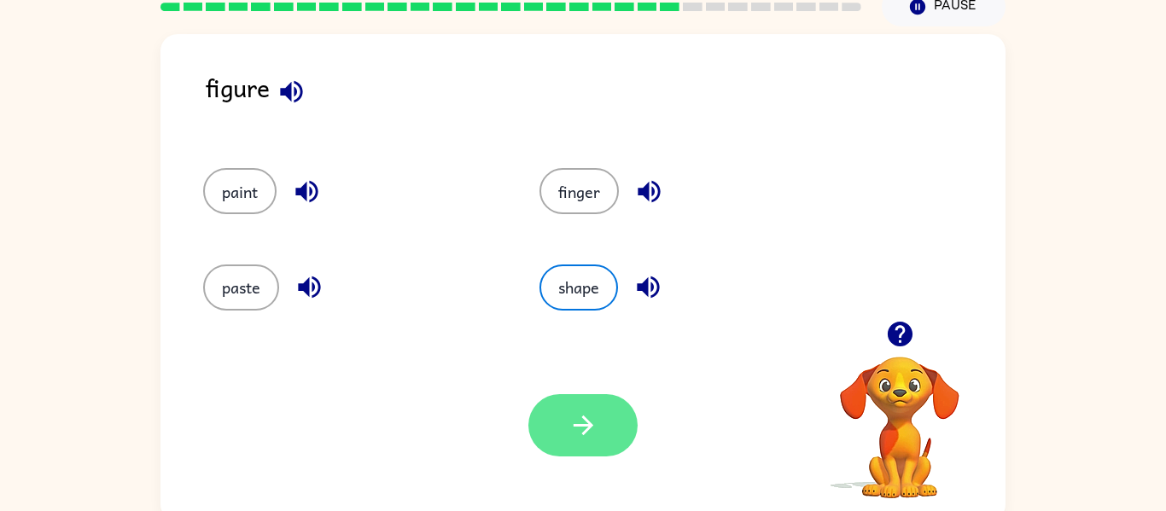
click at [624, 413] on button "button" at bounding box center [582, 425] width 109 height 62
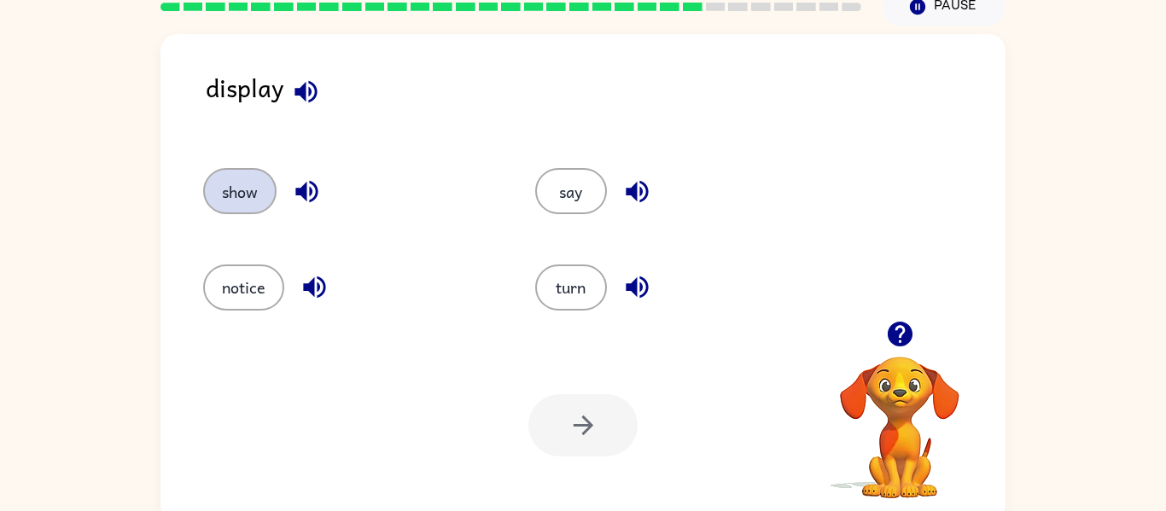
click at [249, 209] on button "show" at bounding box center [239, 191] width 73 height 46
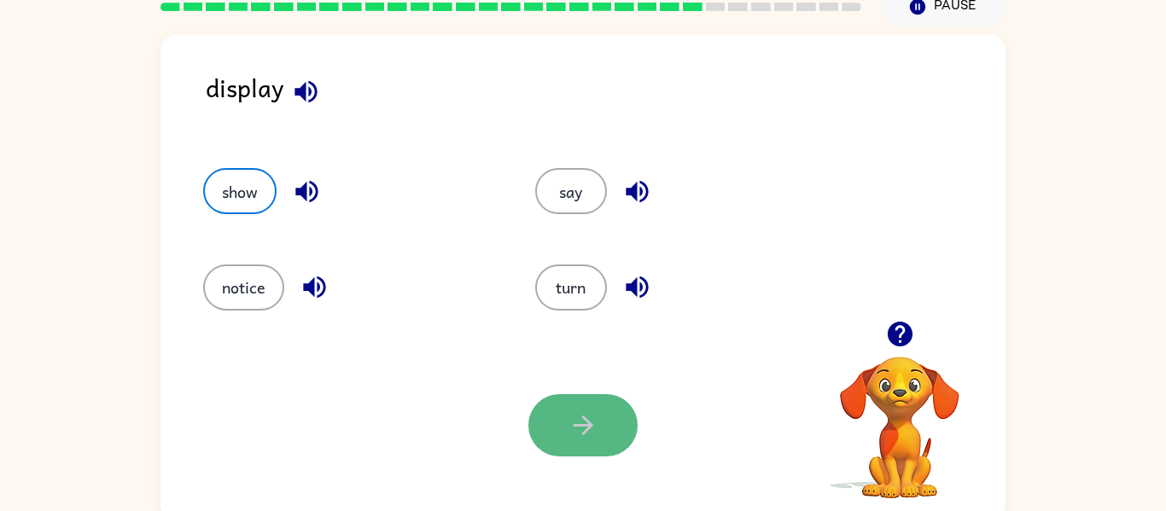
click at [591, 444] on button "button" at bounding box center [582, 425] width 109 height 62
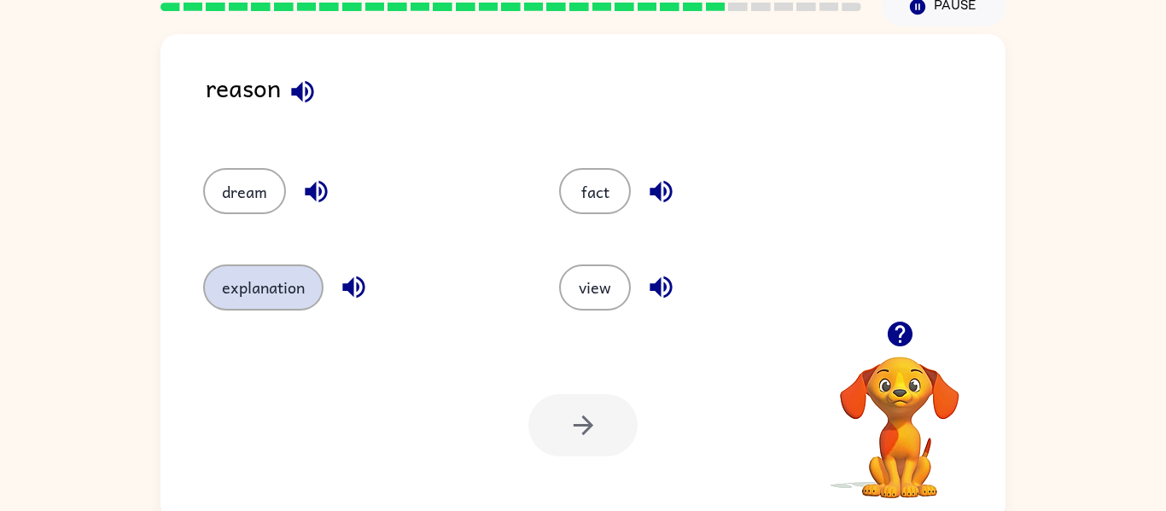
click at [291, 270] on button "explanation" at bounding box center [263, 288] width 120 height 46
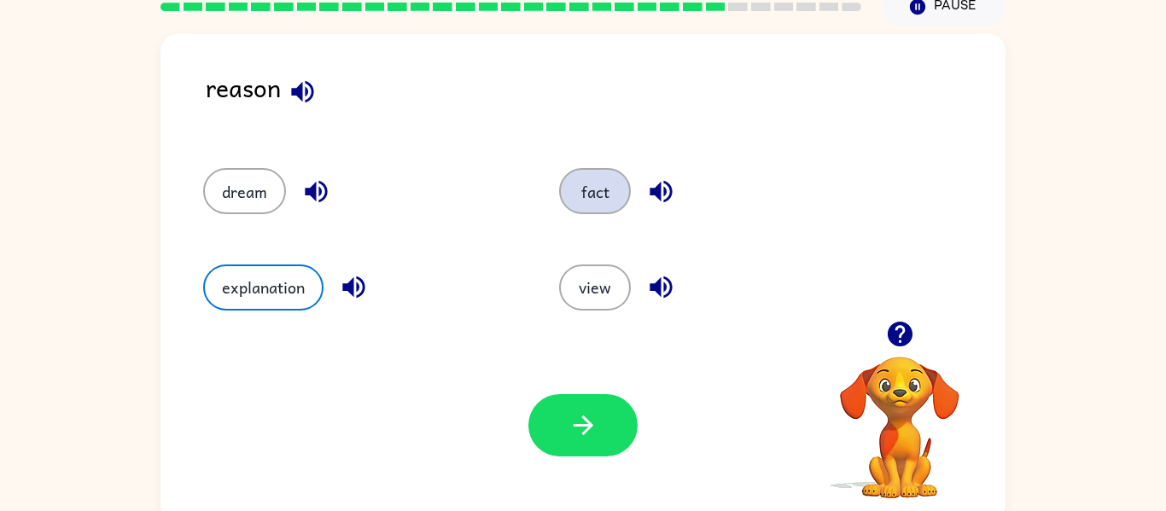
click at [591, 185] on button "fact" at bounding box center [595, 191] width 72 height 46
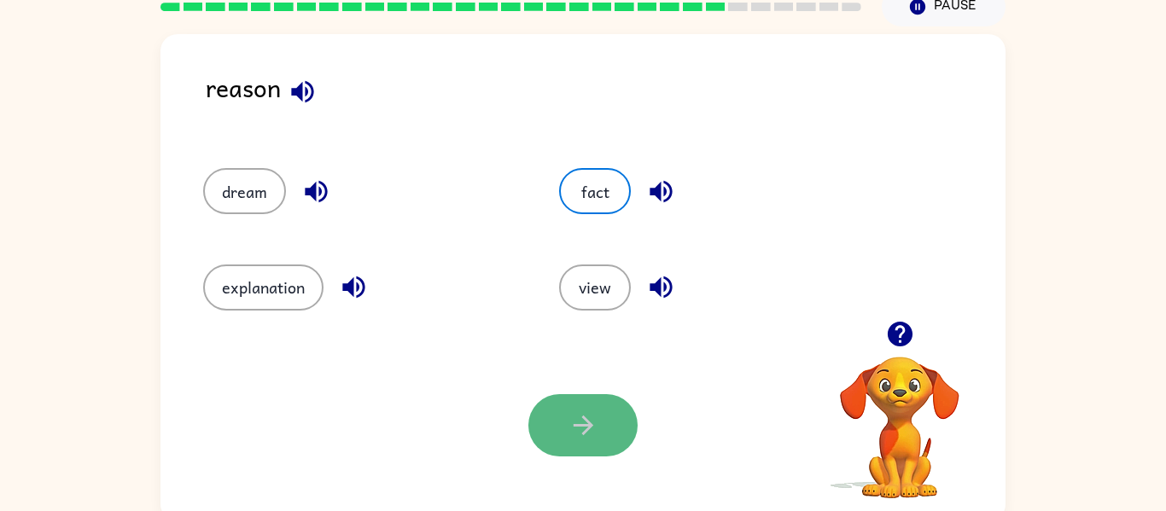
click at [566, 437] on button "button" at bounding box center [582, 425] width 109 height 62
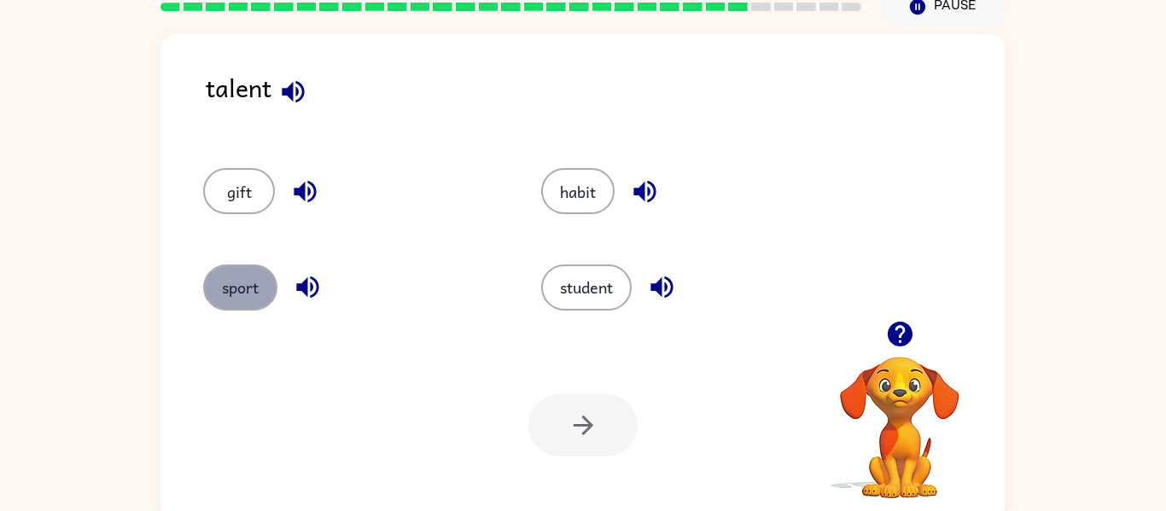
click at [229, 288] on button "sport" at bounding box center [240, 288] width 74 height 46
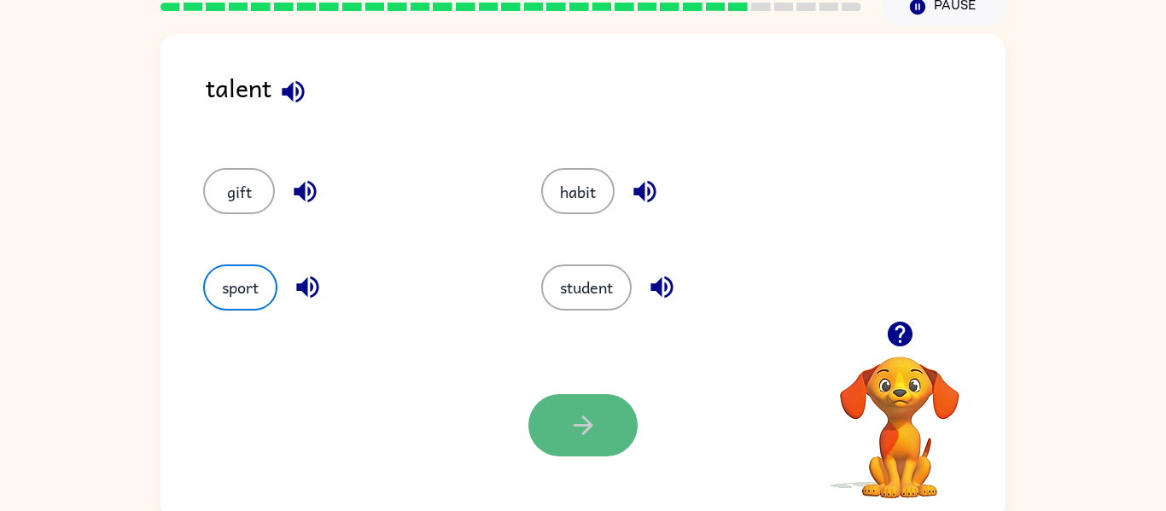
click at [585, 399] on button "button" at bounding box center [582, 425] width 109 height 62
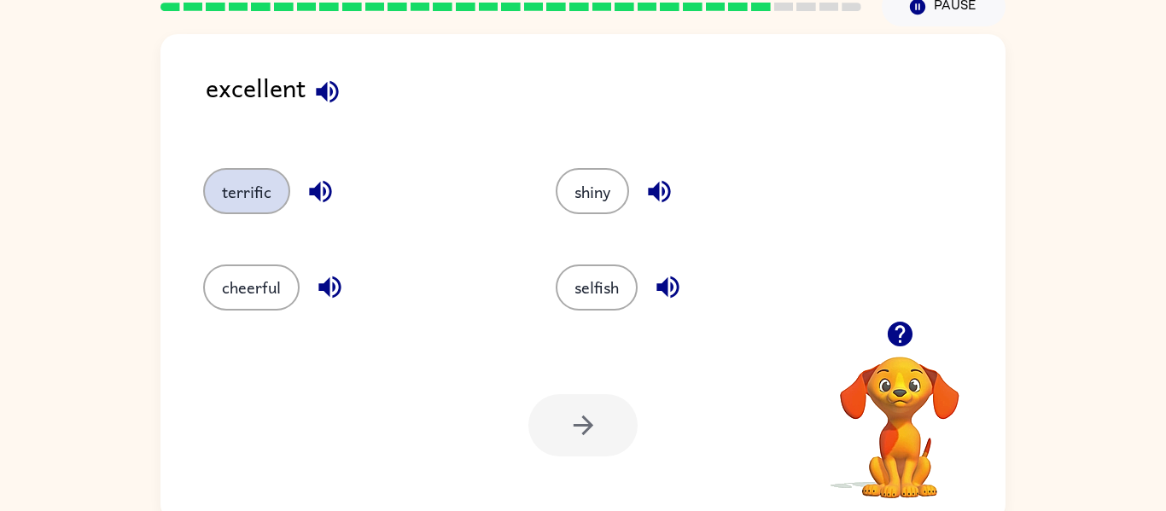
click at [258, 181] on button "terrific" at bounding box center [246, 191] width 87 height 46
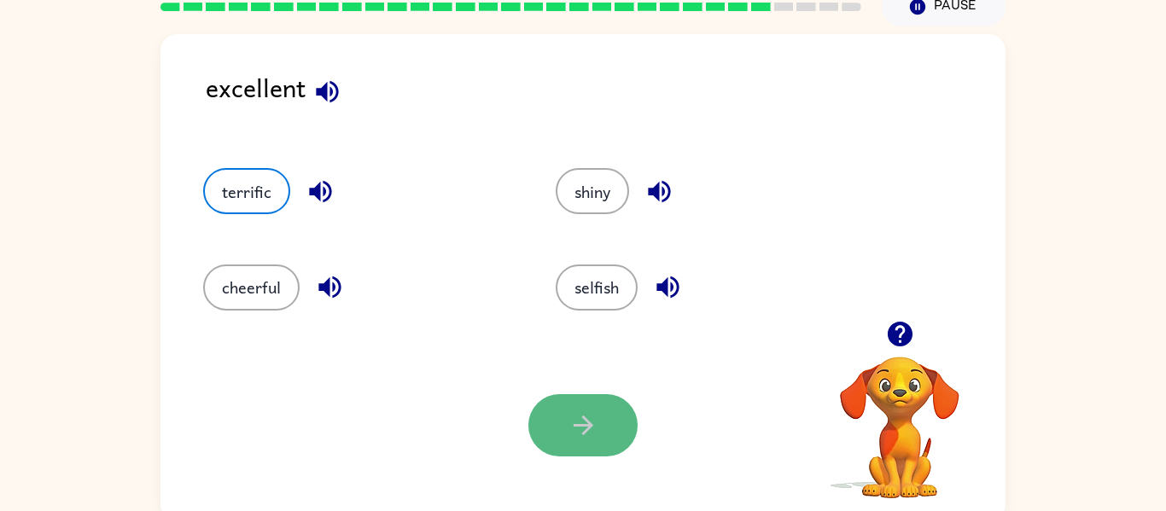
click at [557, 406] on button "button" at bounding box center [582, 425] width 109 height 62
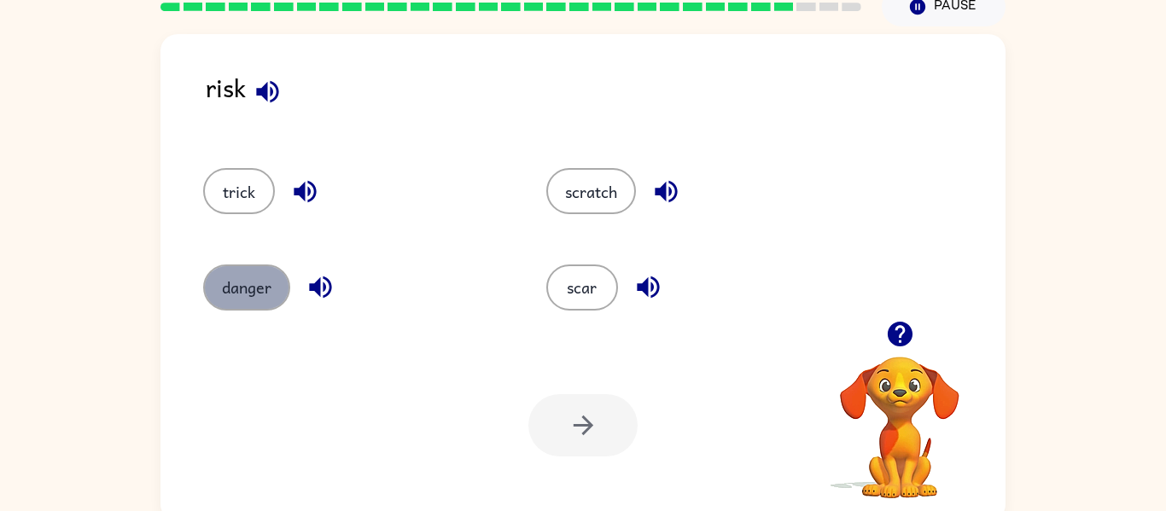
click at [264, 286] on button "danger" at bounding box center [246, 288] width 87 height 46
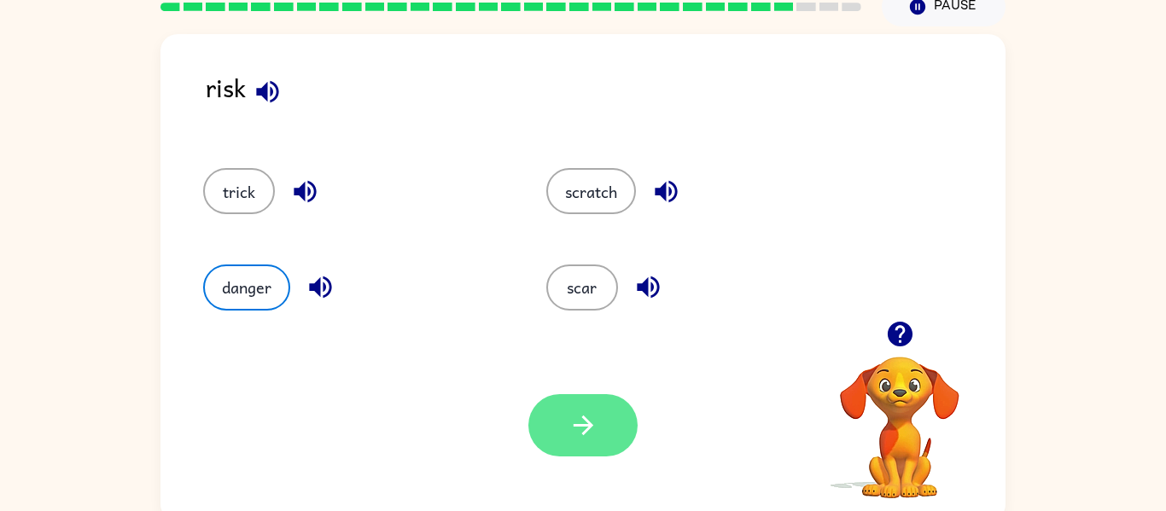
click at [626, 429] on button "button" at bounding box center [582, 425] width 109 height 62
click at [626, 429] on div at bounding box center [582, 425] width 109 height 62
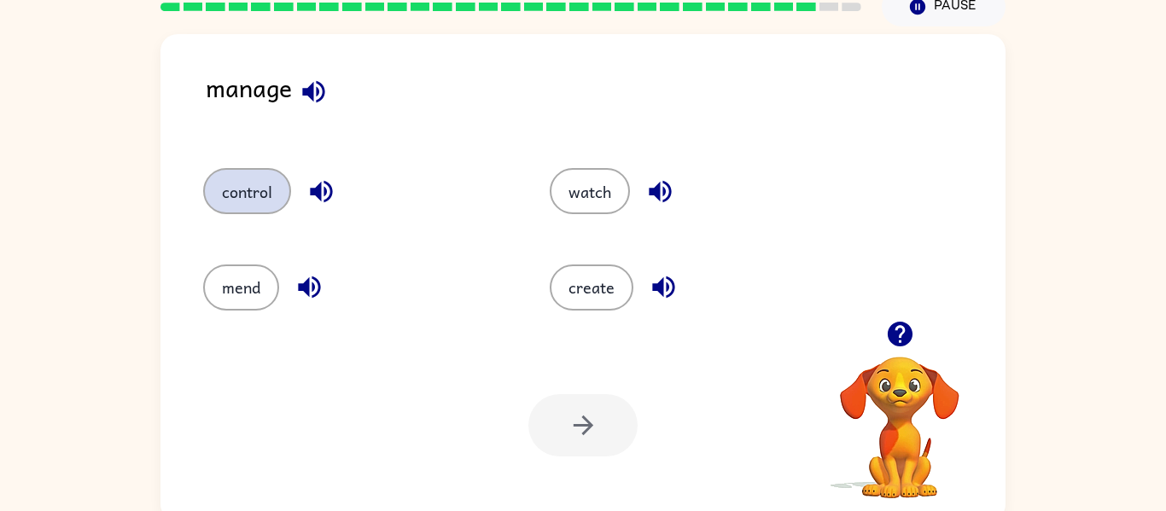
click at [259, 200] on button "control" at bounding box center [247, 191] width 88 height 46
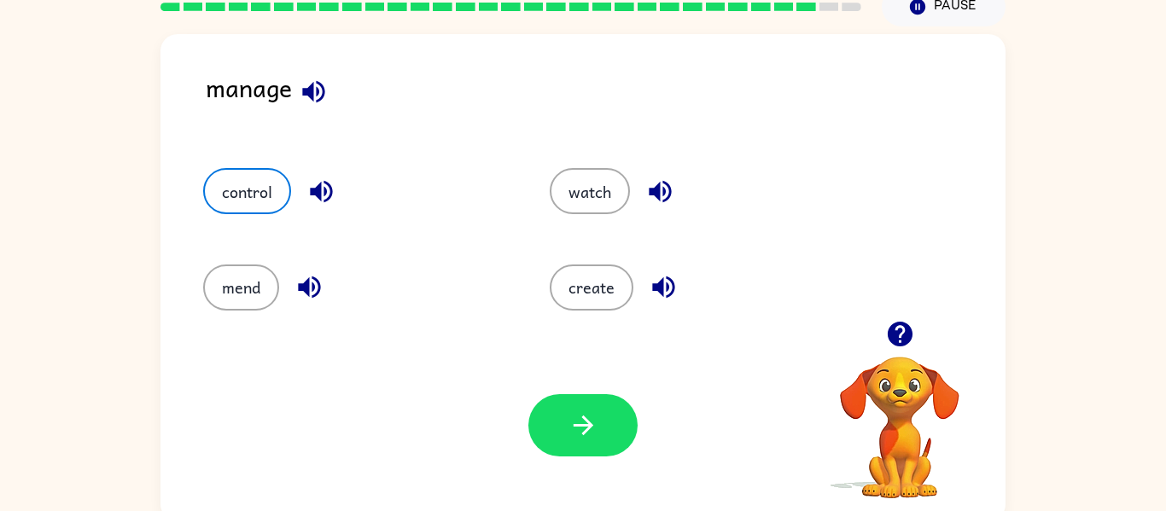
click at [312, 281] on icon "button" at bounding box center [309, 287] width 30 height 30
click at [327, 184] on icon "button" at bounding box center [321, 192] width 22 height 22
click at [617, 440] on button "button" at bounding box center [582, 425] width 109 height 62
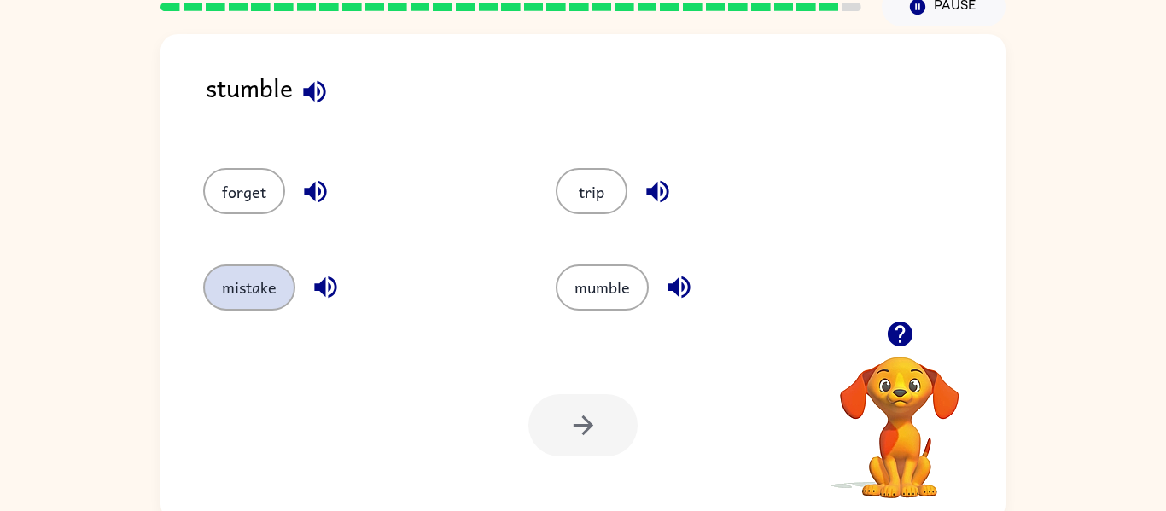
click at [220, 300] on button "mistake" at bounding box center [249, 288] width 92 height 46
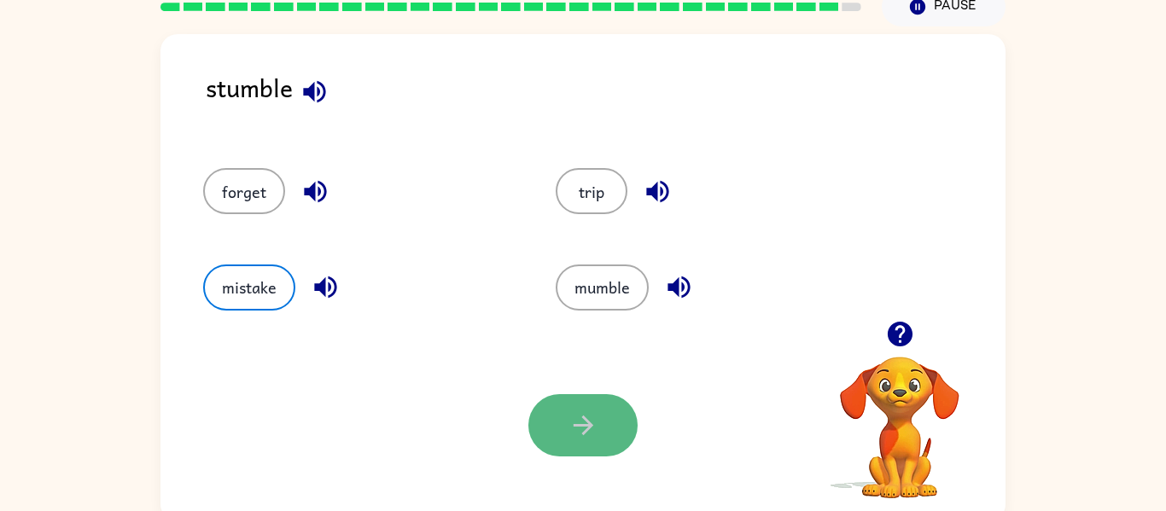
click at [554, 428] on button "button" at bounding box center [582, 425] width 109 height 62
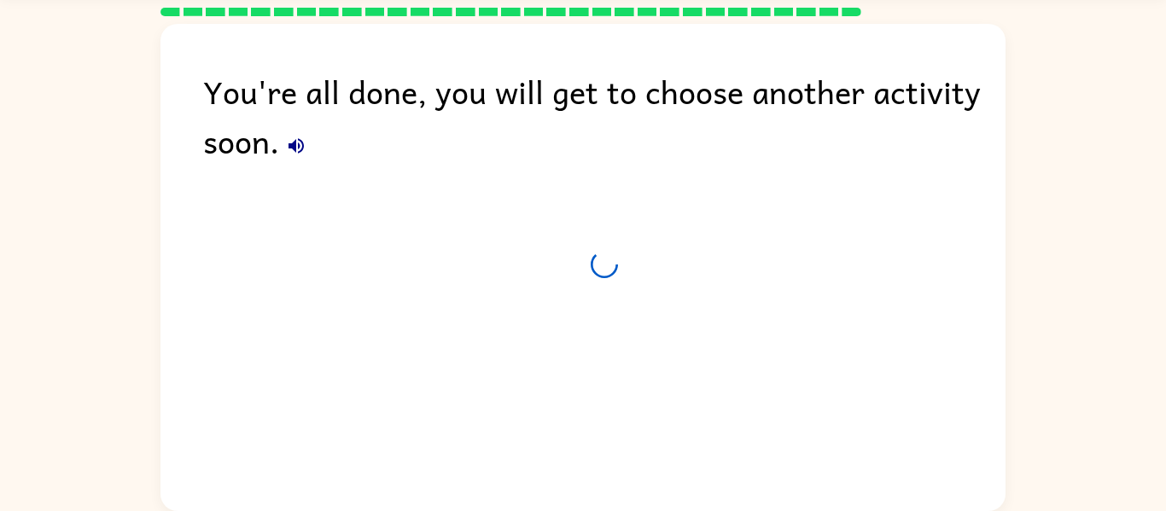
scroll to position [58, 0]
